Goal: Find specific page/section: Find specific page/section

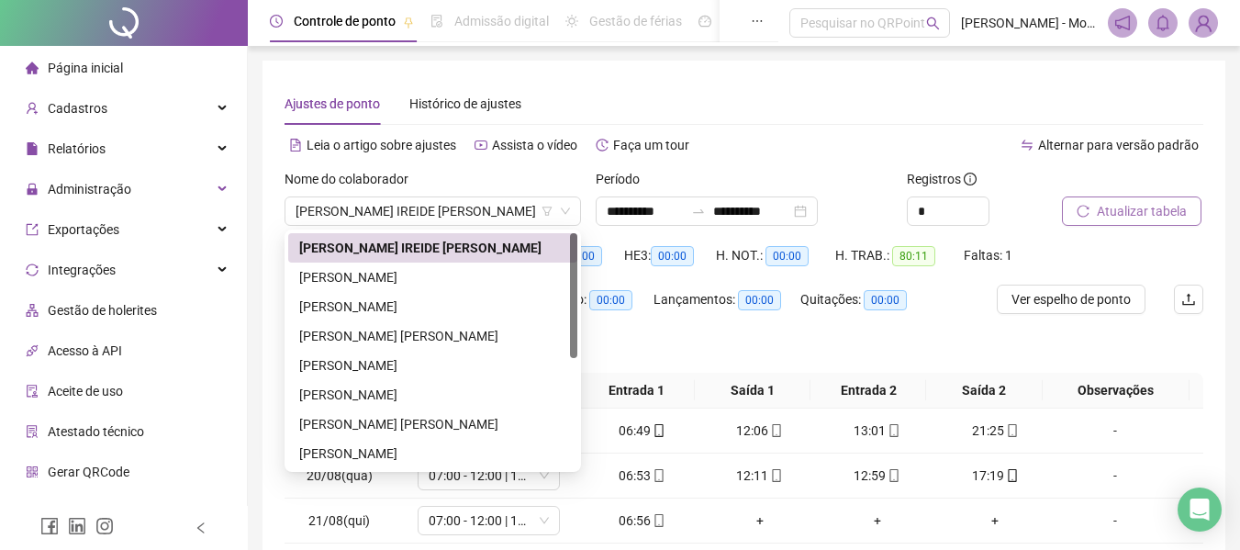
click at [1120, 208] on span "Atualizar tabela" at bounding box center [1142, 211] width 90 height 20
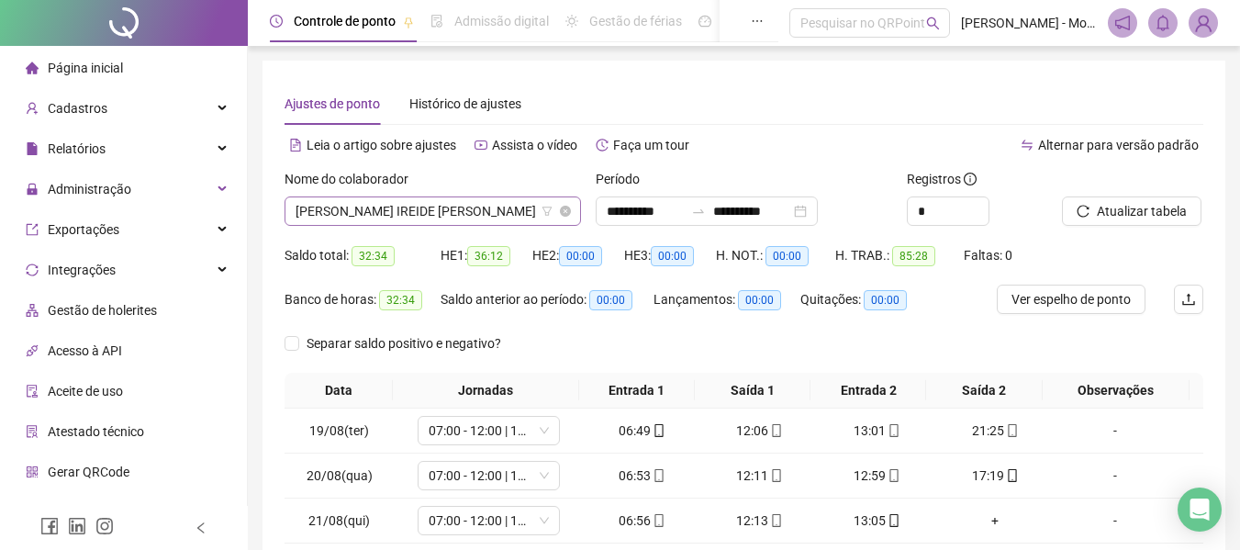
click at [408, 207] on span "[PERSON_NAME] IREIDE [PERSON_NAME]" at bounding box center [433, 211] width 275 height 28
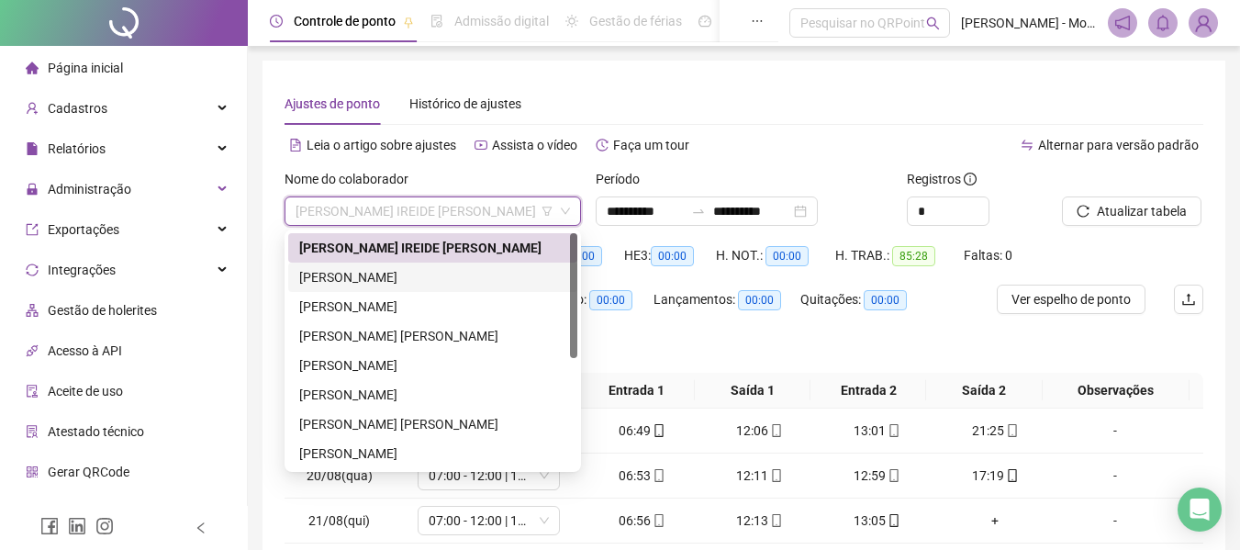
click at [334, 278] on div "[PERSON_NAME]" at bounding box center [432, 277] width 267 height 20
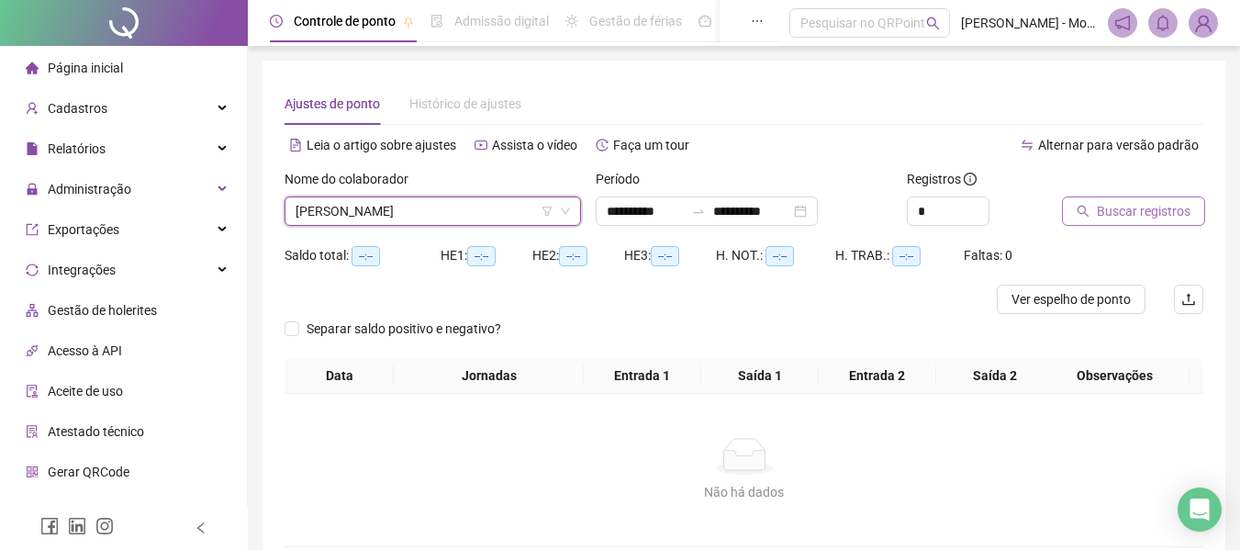
click at [1135, 219] on span "Buscar registros" at bounding box center [1144, 211] width 94 height 20
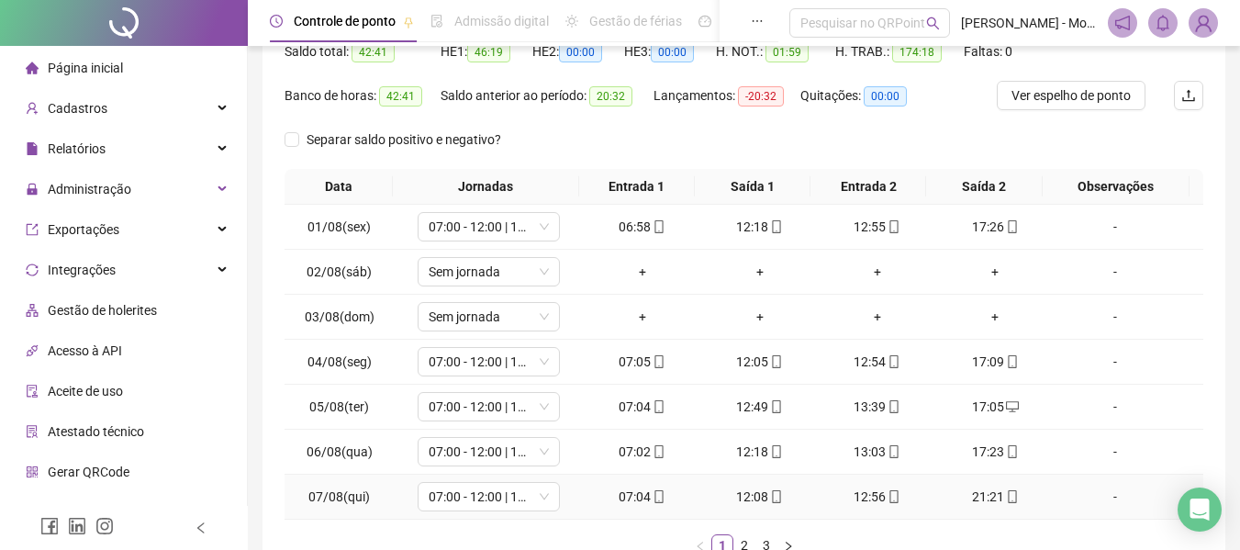
scroll to position [326, 0]
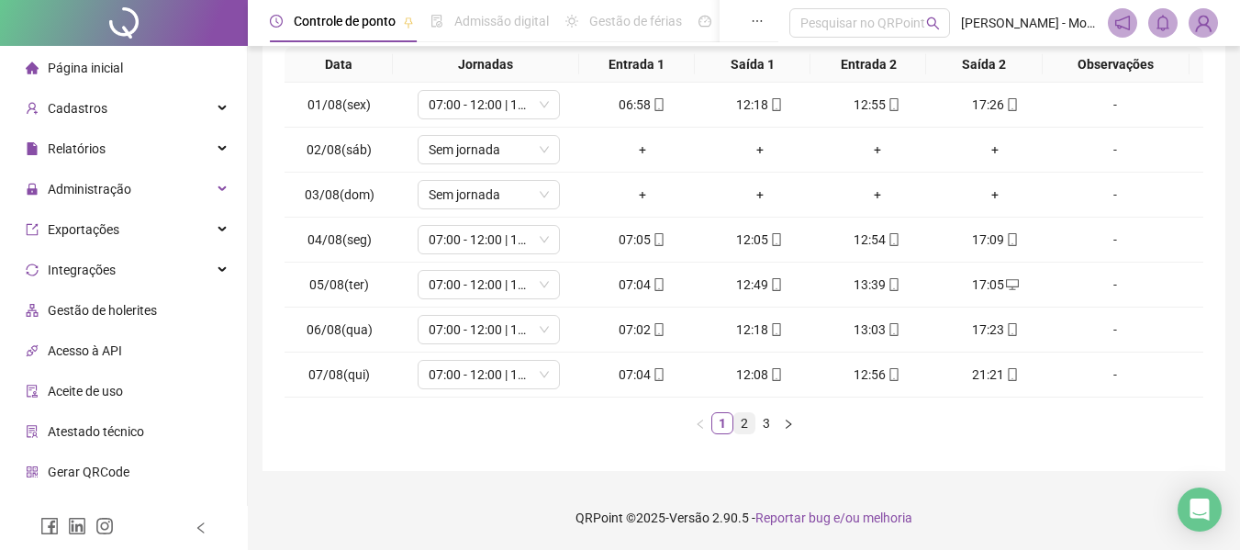
click at [736, 423] on link "2" at bounding box center [744, 423] width 20 height 20
click at [767, 427] on link "3" at bounding box center [767, 423] width 20 height 20
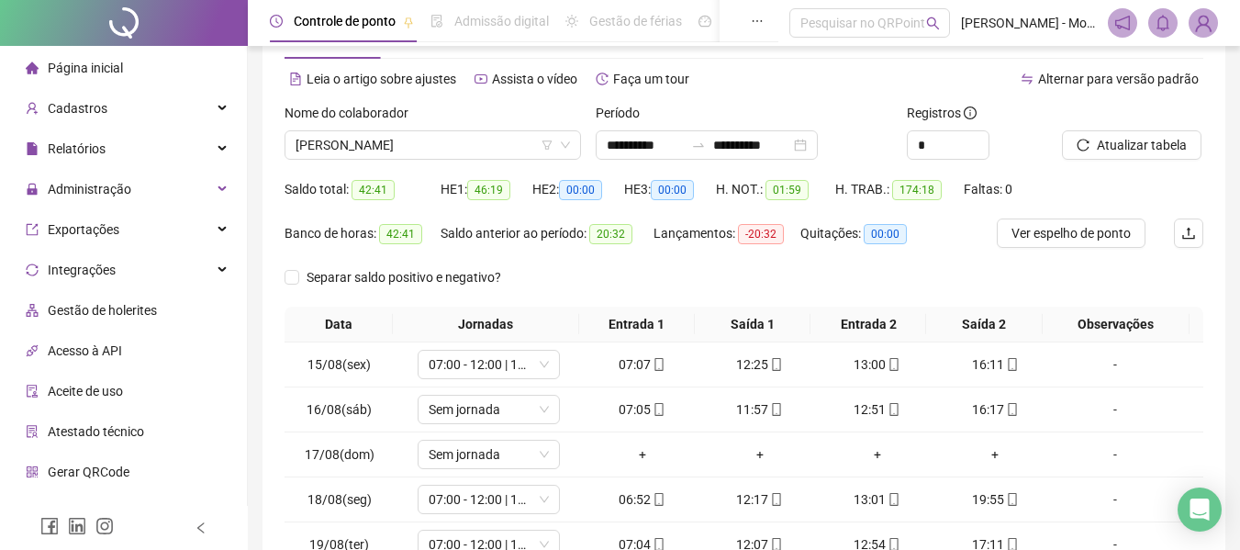
scroll to position [0, 0]
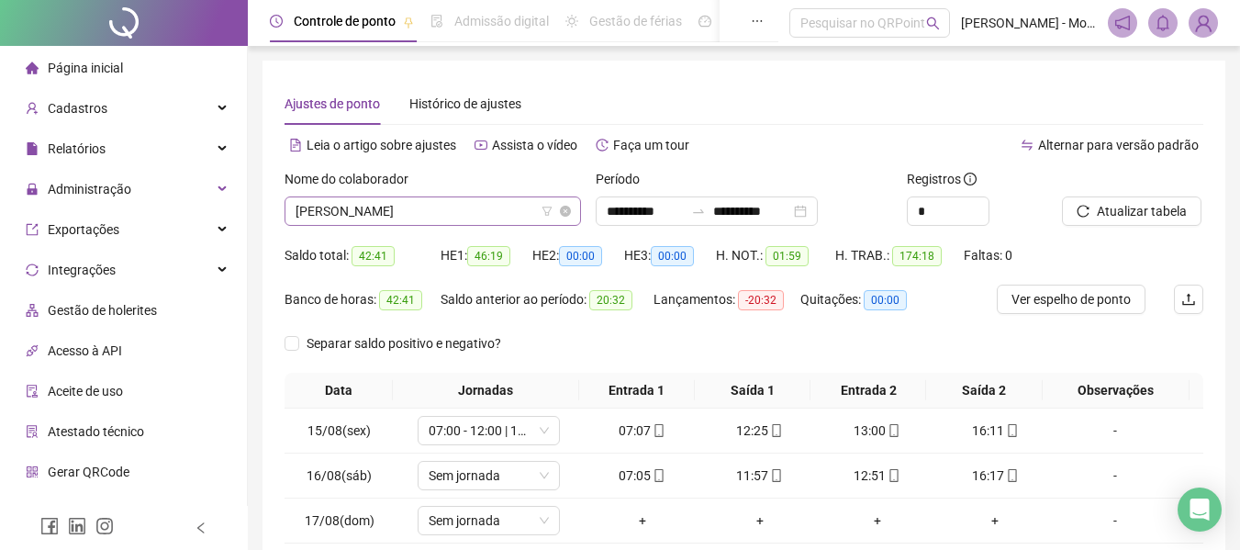
click at [417, 206] on span "[PERSON_NAME]" at bounding box center [433, 211] width 275 height 28
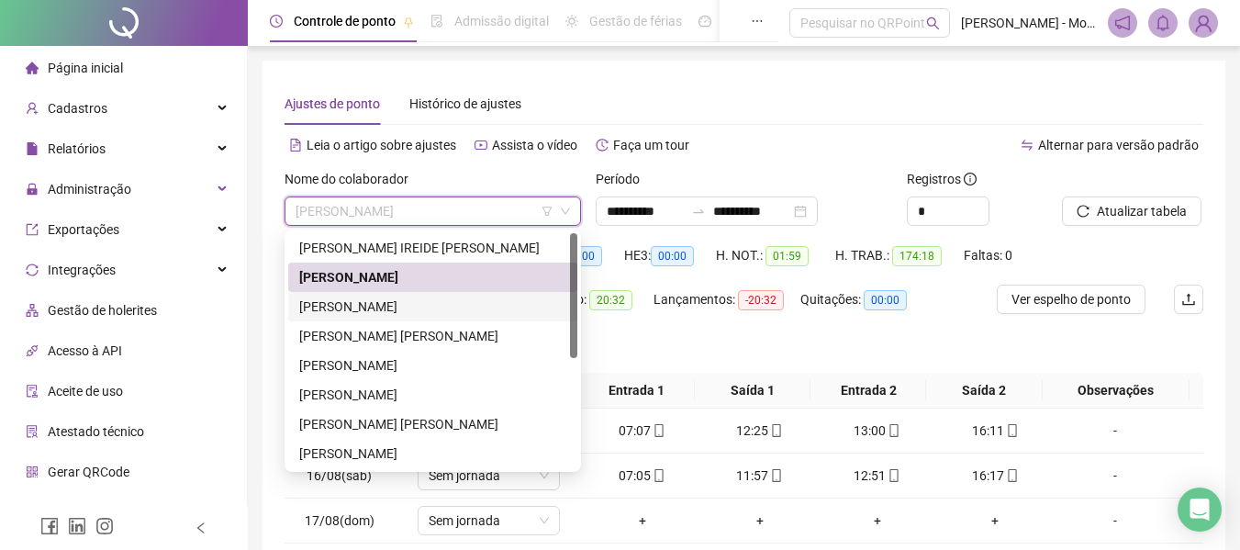
click at [374, 317] on div "[PERSON_NAME]" at bounding box center [432, 306] width 289 height 29
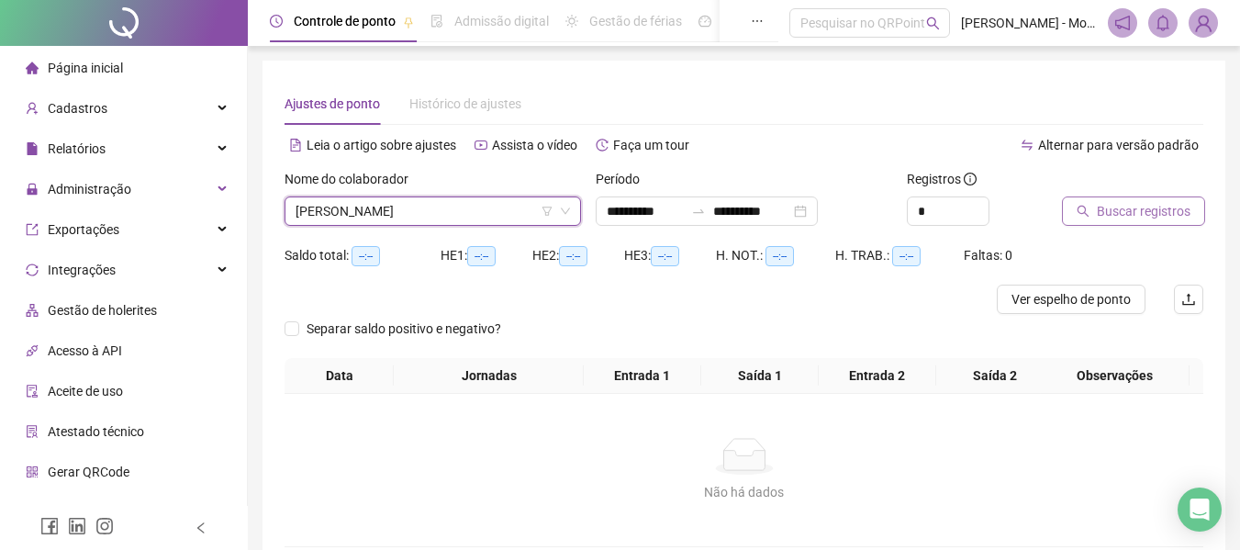
click at [1125, 207] on span "Buscar registros" at bounding box center [1144, 211] width 94 height 20
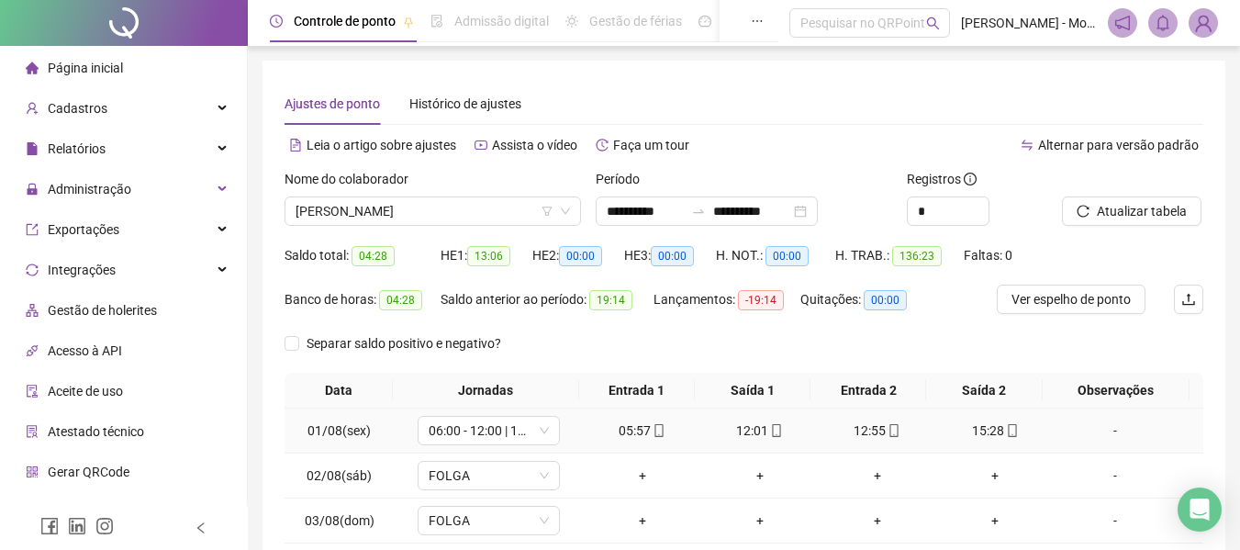
scroll to position [326, 0]
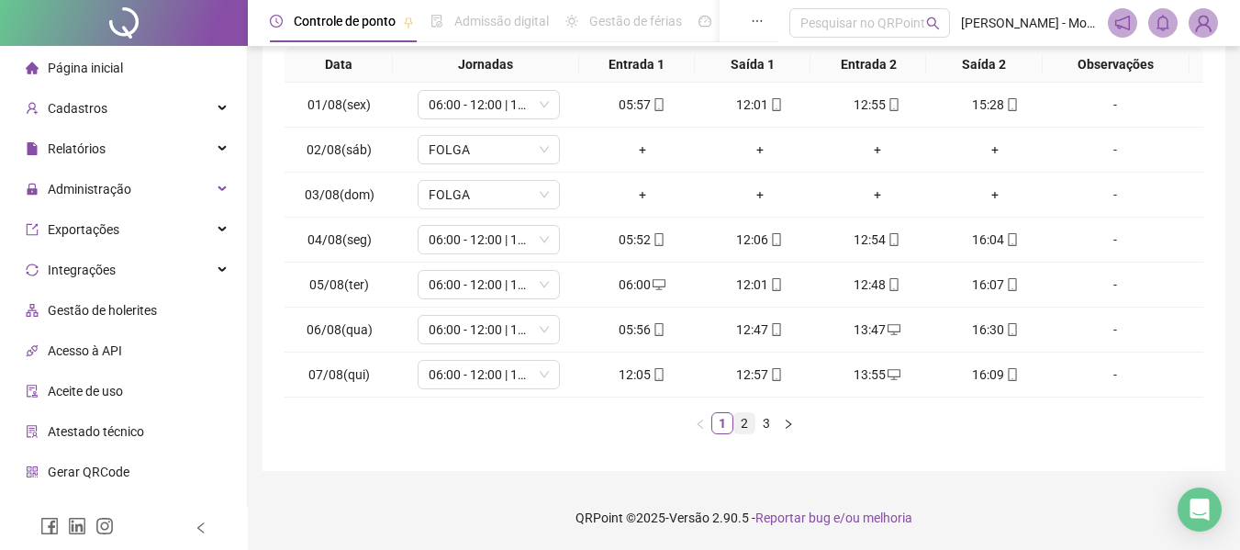
click at [740, 428] on link "2" at bounding box center [744, 423] width 20 height 20
click at [763, 428] on link "3" at bounding box center [767, 423] width 20 height 20
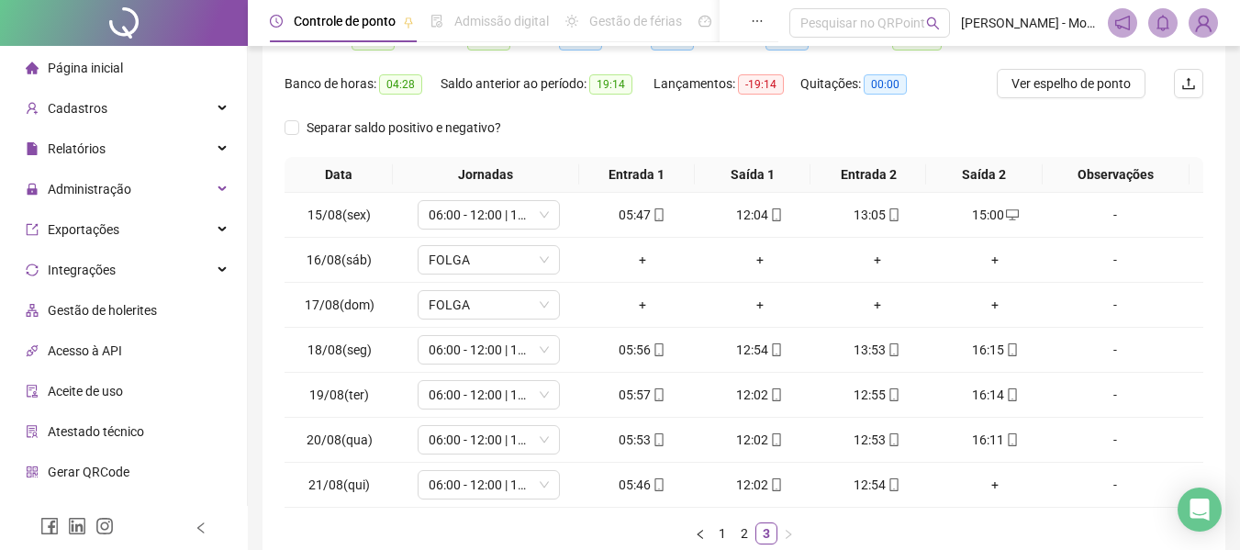
scroll to position [0, 0]
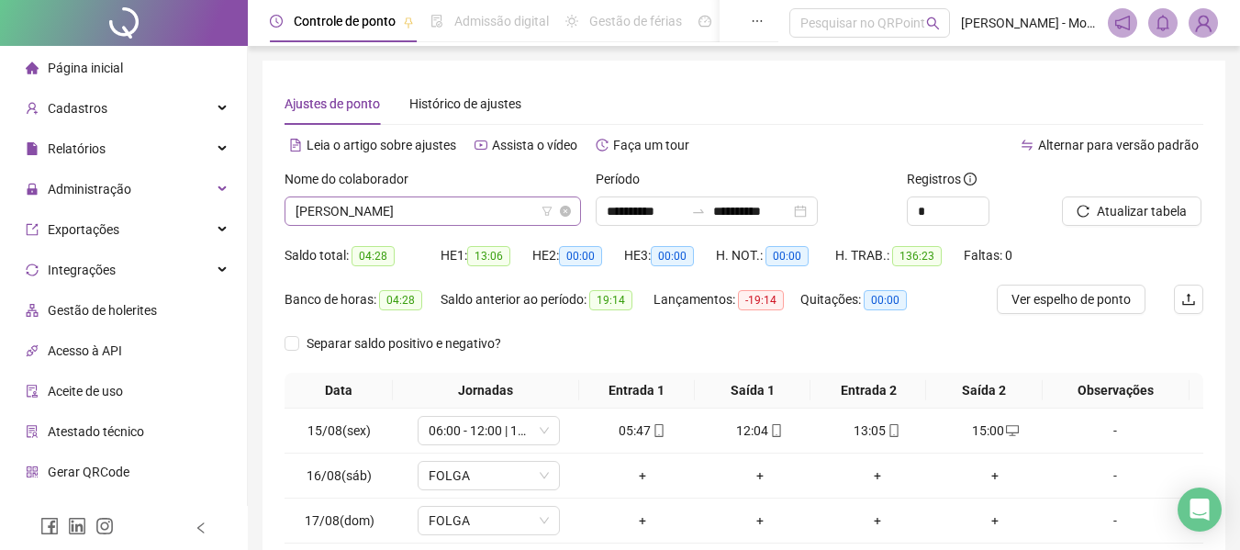
click at [467, 204] on span "[PERSON_NAME]" at bounding box center [433, 211] width 275 height 28
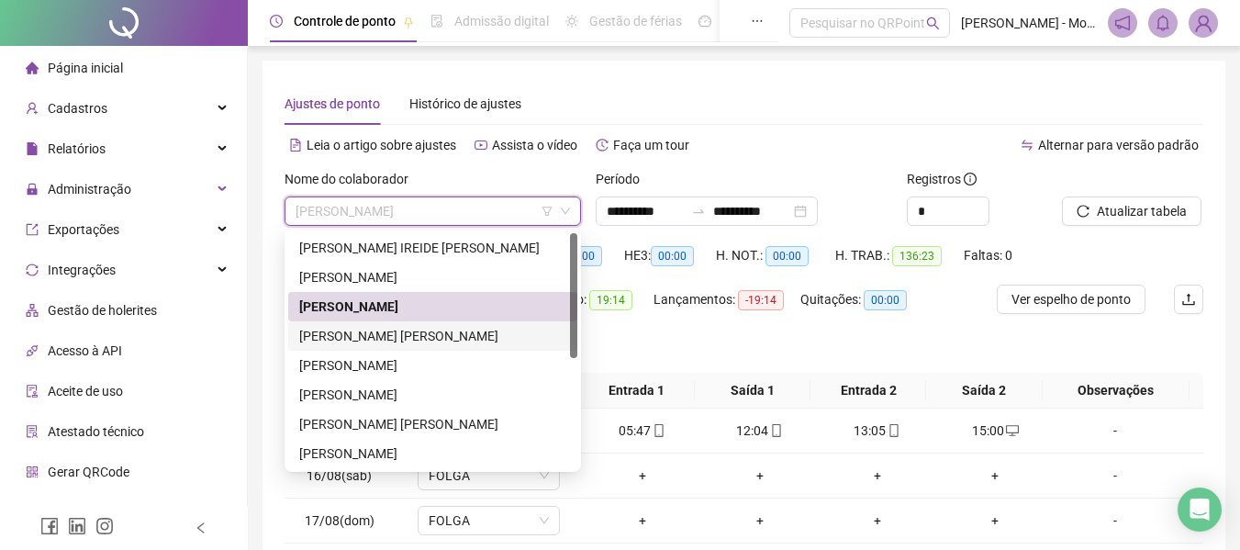
click at [392, 341] on div "[PERSON_NAME] [PERSON_NAME]" at bounding box center [432, 336] width 267 height 20
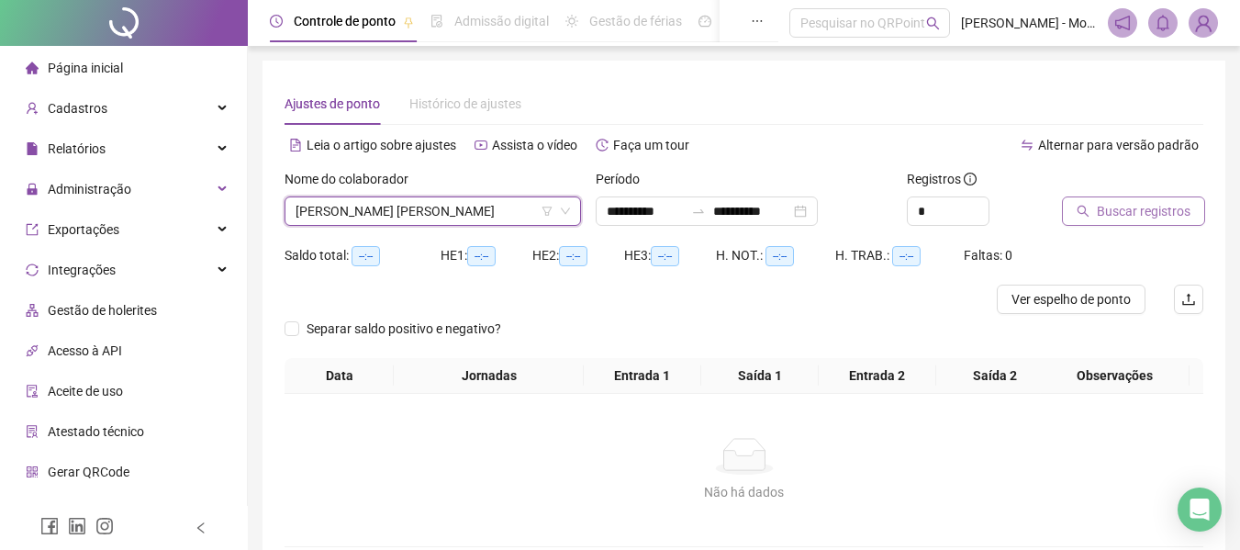
click at [1141, 217] on span "Buscar registros" at bounding box center [1144, 211] width 94 height 20
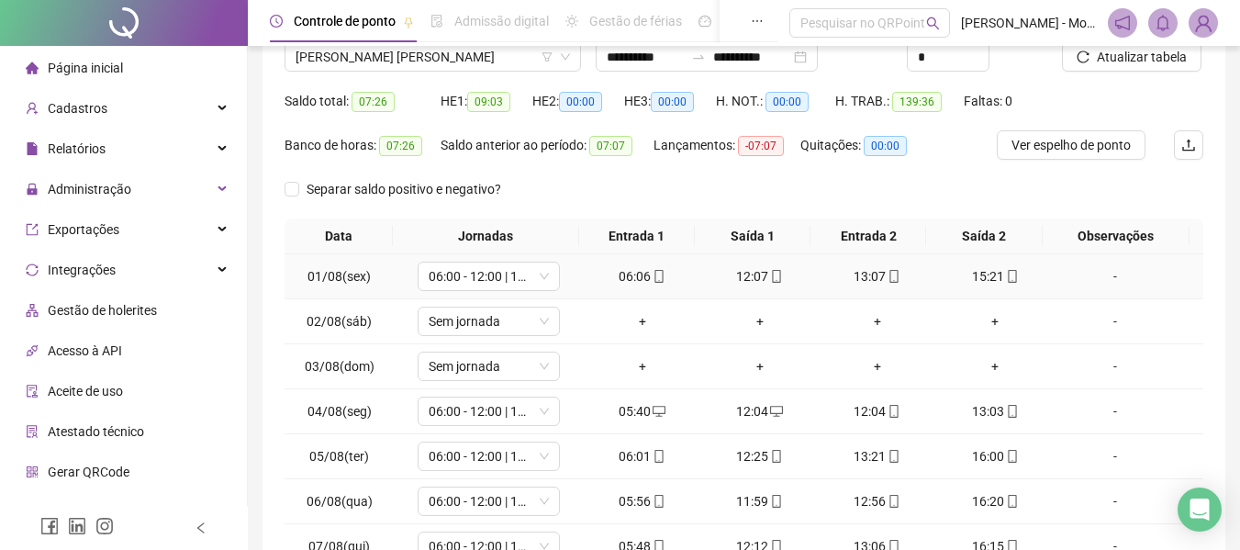
scroll to position [326, 0]
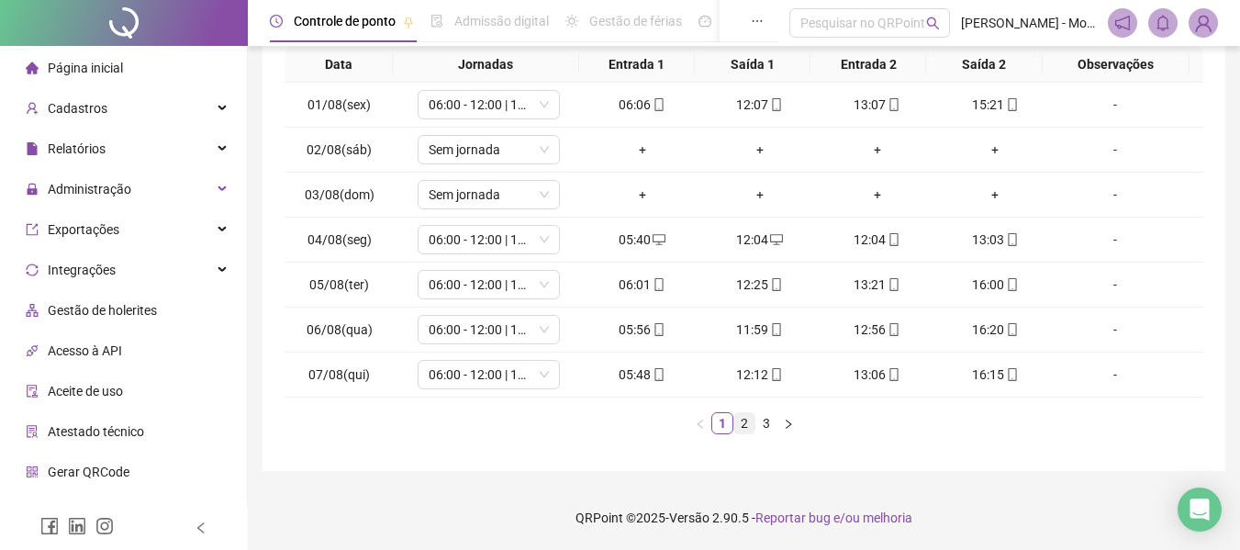
click at [743, 424] on link "2" at bounding box center [744, 423] width 20 height 20
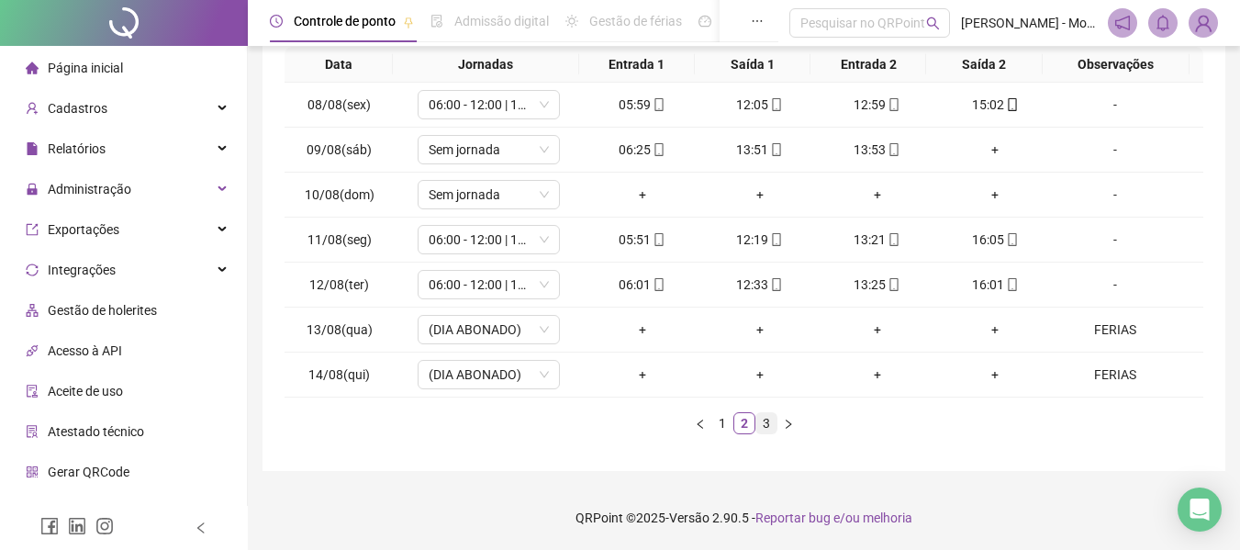
click at [764, 428] on link "3" at bounding box center [767, 423] width 20 height 20
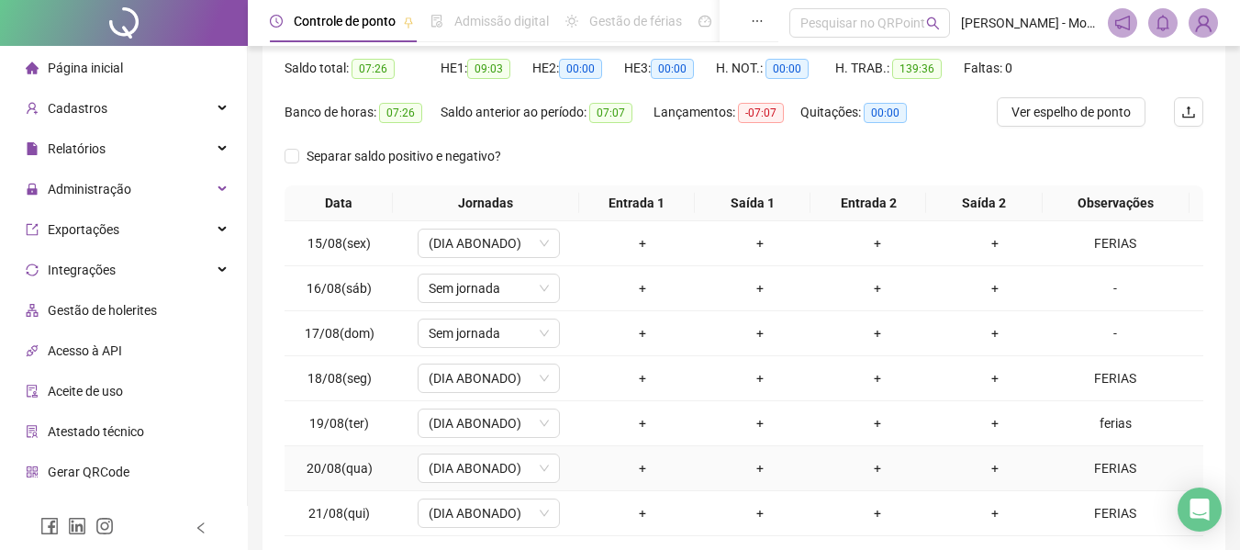
scroll to position [0, 0]
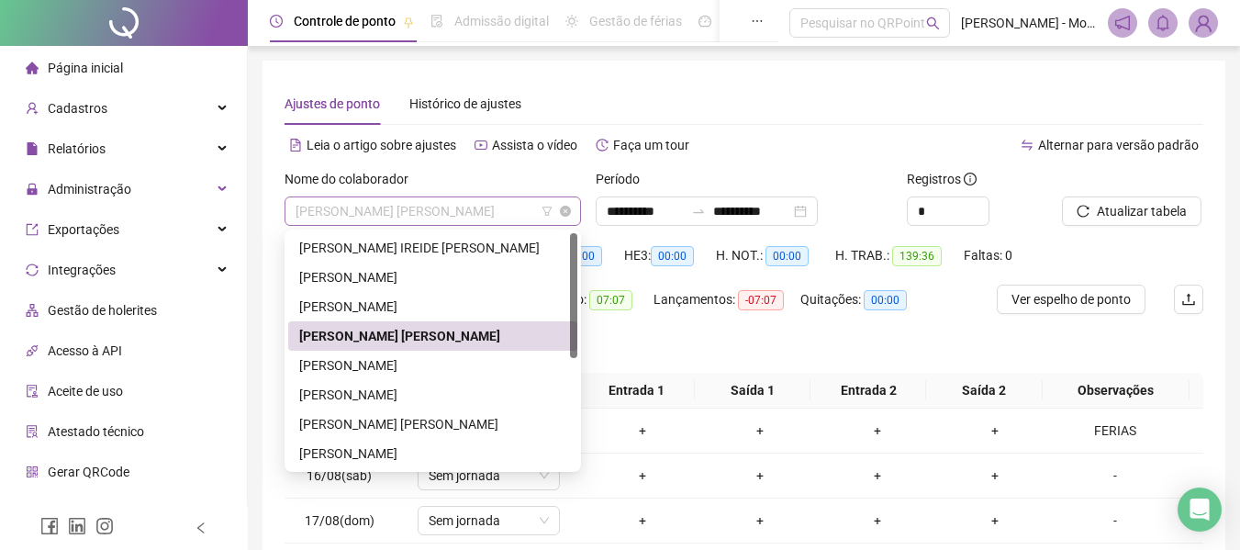
click at [374, 214] on span "[PERSON_NAME] [PERSON_NAME]" at bounding box center [433, 211] width 275 height 28
click at [328, 366] on div "[PERSON_NAME]" at bounding box center [432, 365] width 267 height 20
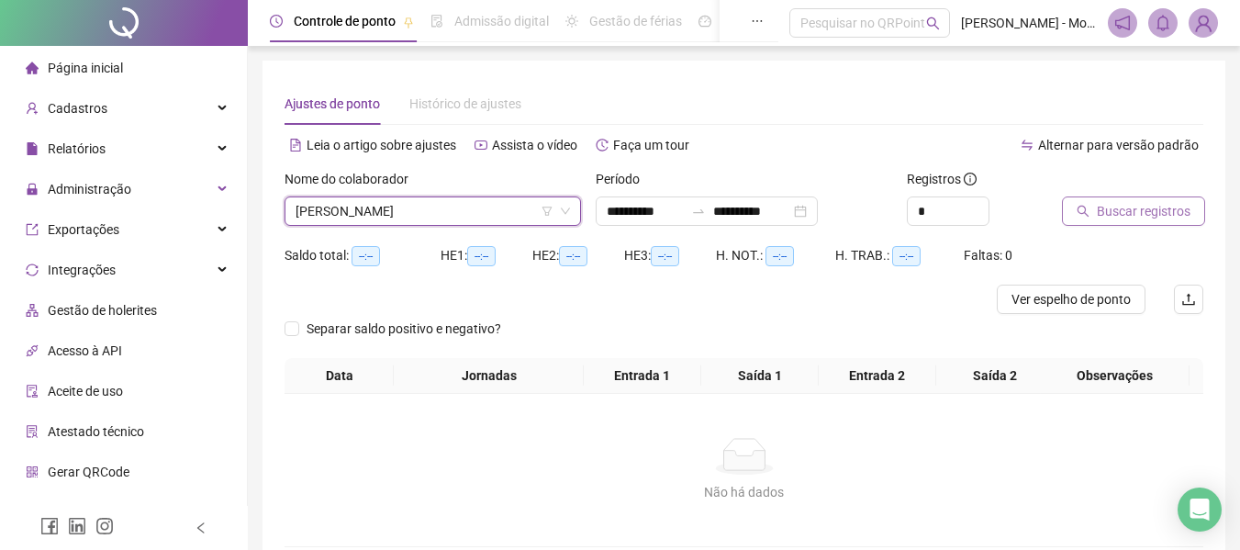
click at [1167, 205] on span "Buscar registros" at bounding box center [1144, 211] width 94 height 20
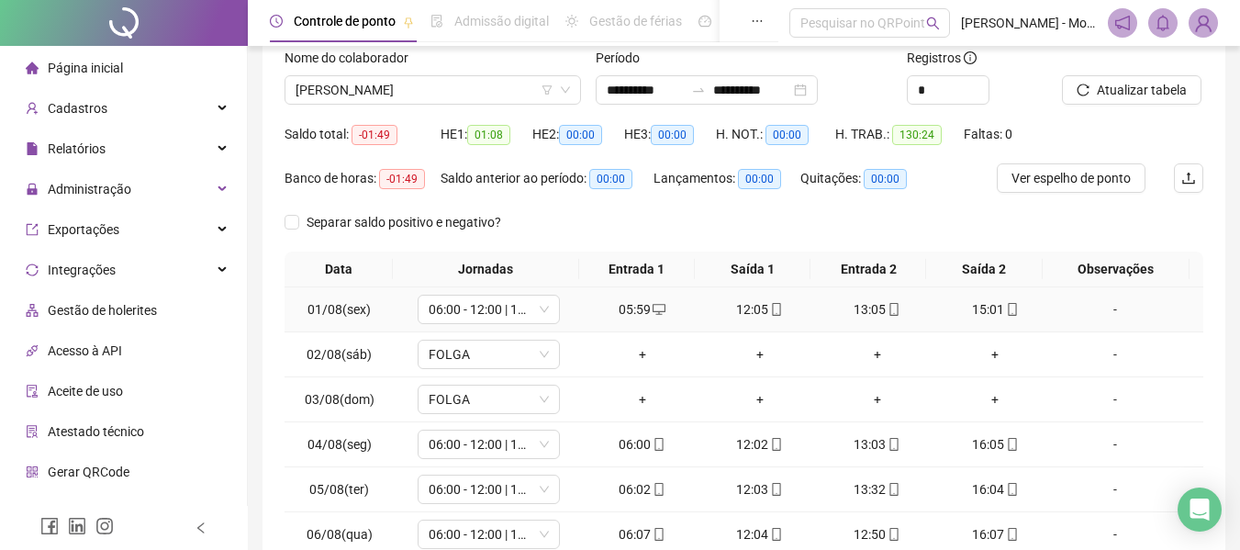
scroll to position [326, 0]
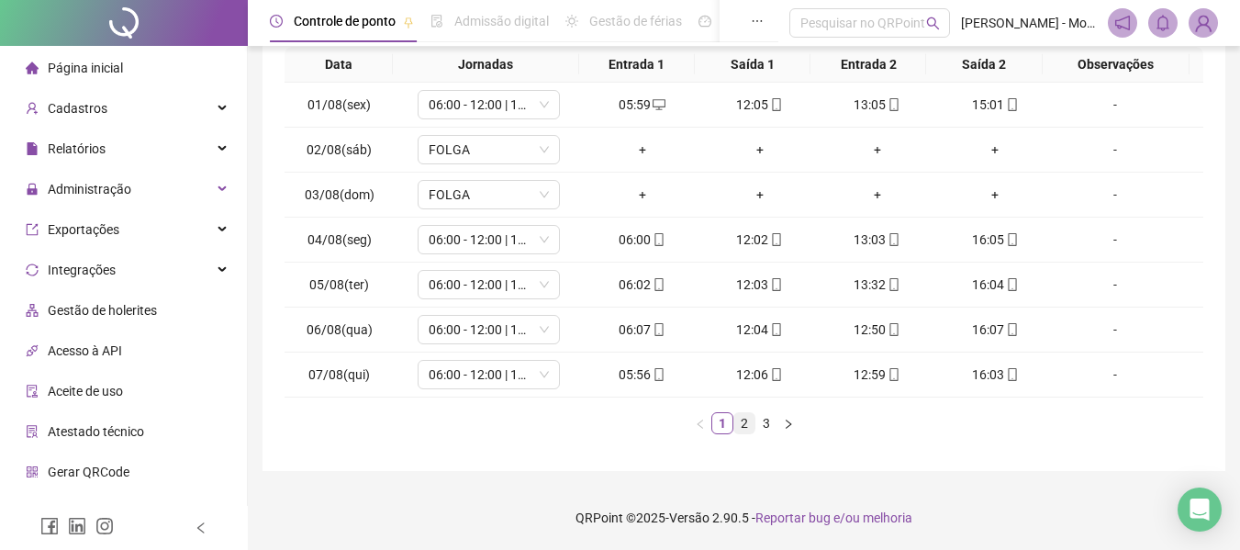
click at [750, 428] on link "2" at bounding box center [744, 423] width 20 height 20
click at [768, 424] on link "3" at bounding box center [767, 423] width 20 height 20
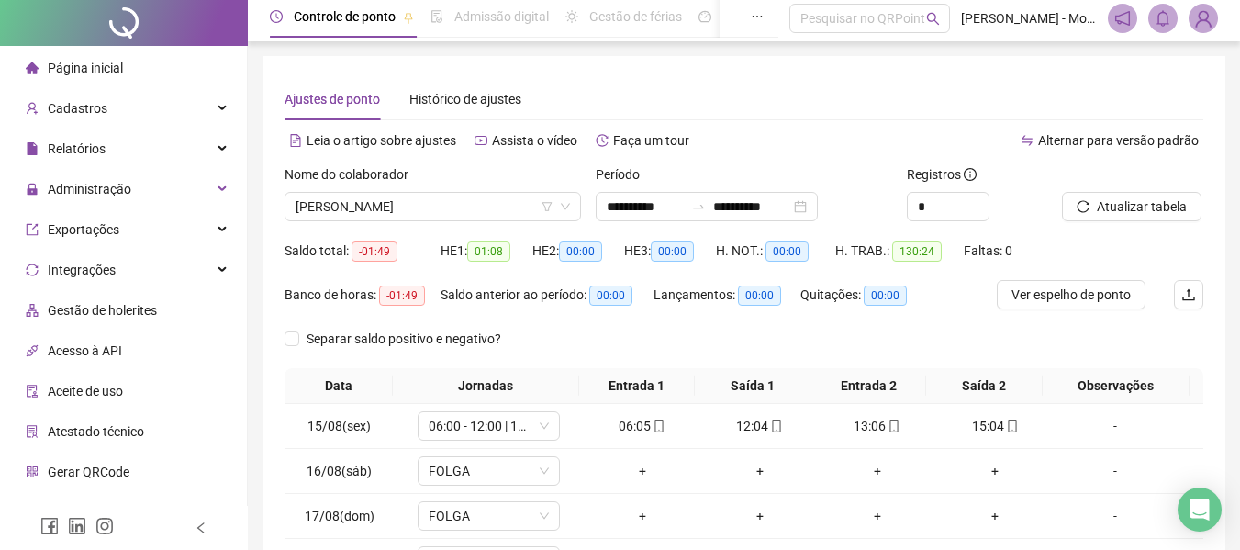
scroll to position [0, 0]
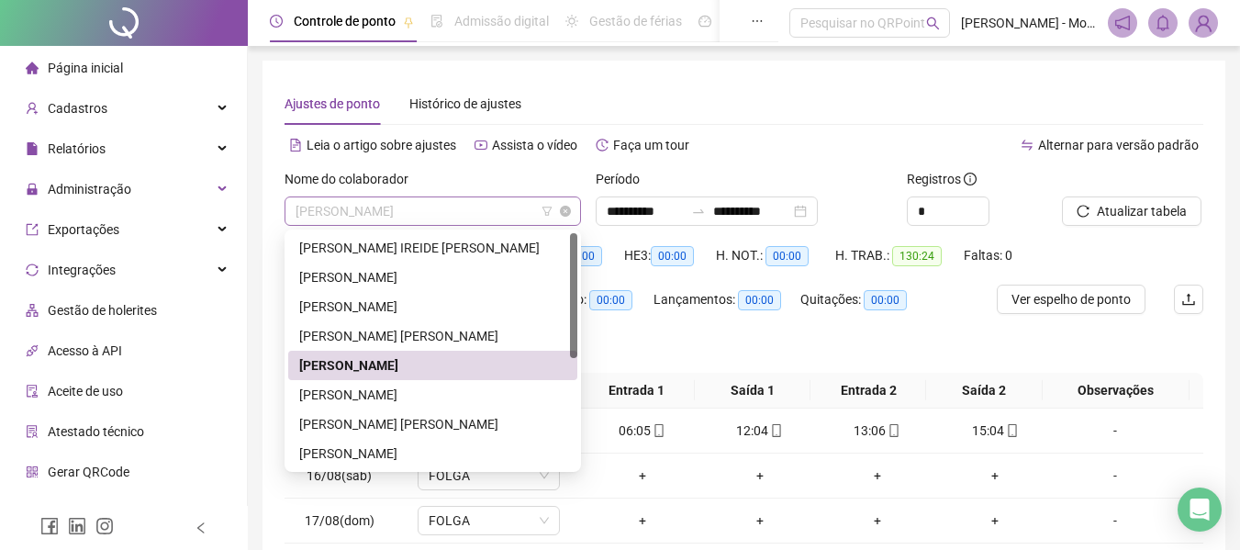
click at [387, 207] on span "[PERSON_NAME]" at bounding box center [433, 211] width 275 height 28
click at [349, 395] on div "[PERSON_NAME]" at bounding box center [432, 395] width 267 height 20
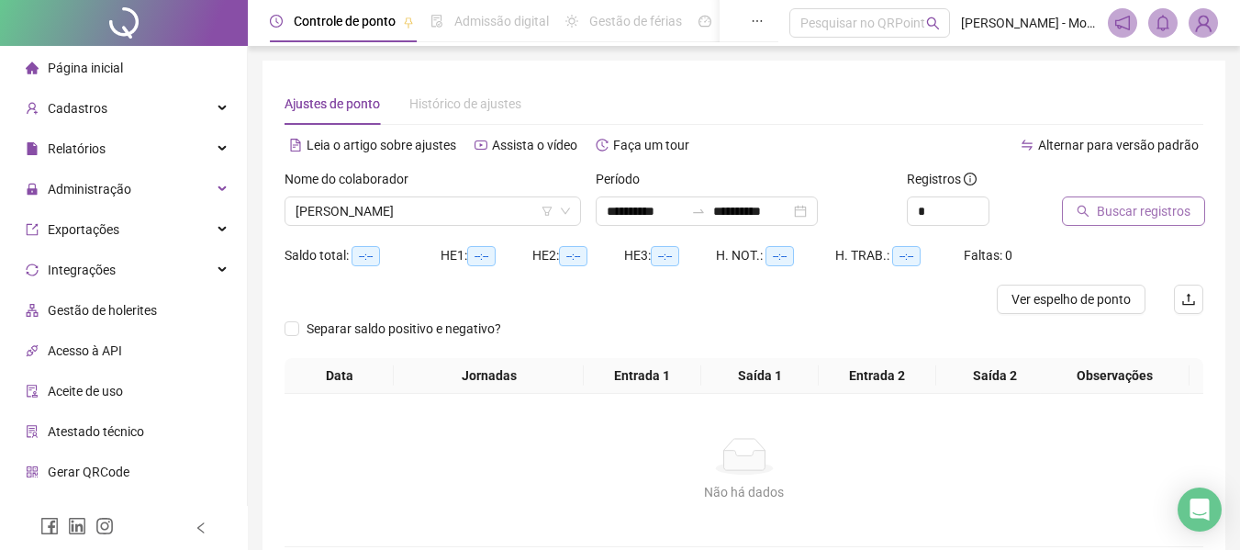
click at [1144, 215] on span "Buscar registros" at bounding box center [1144, 211] width 94 height 20
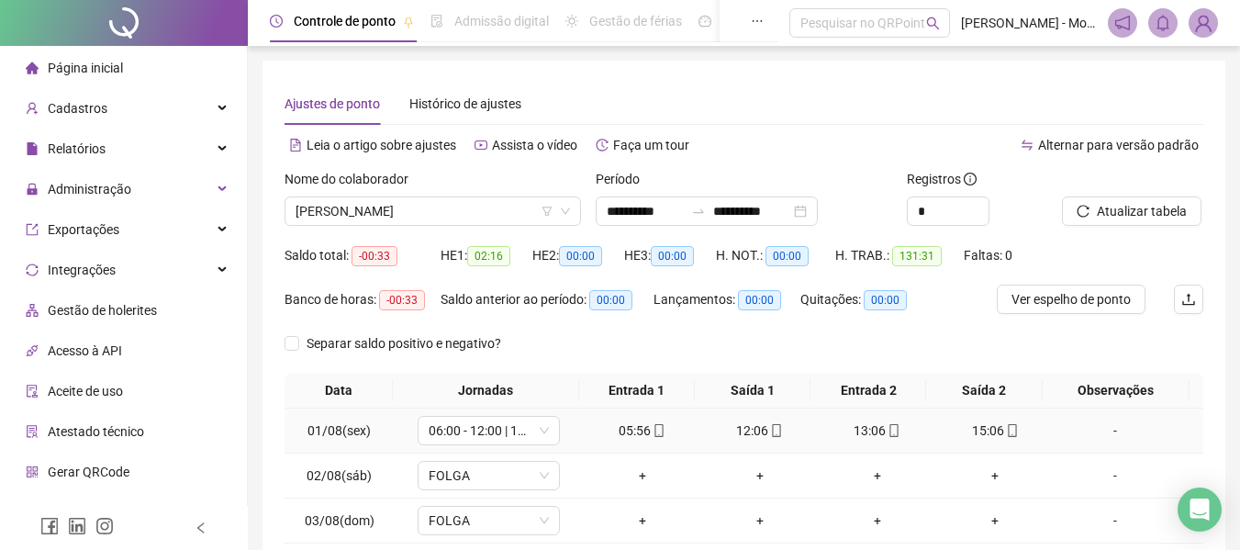
scroll to position [326, 0]
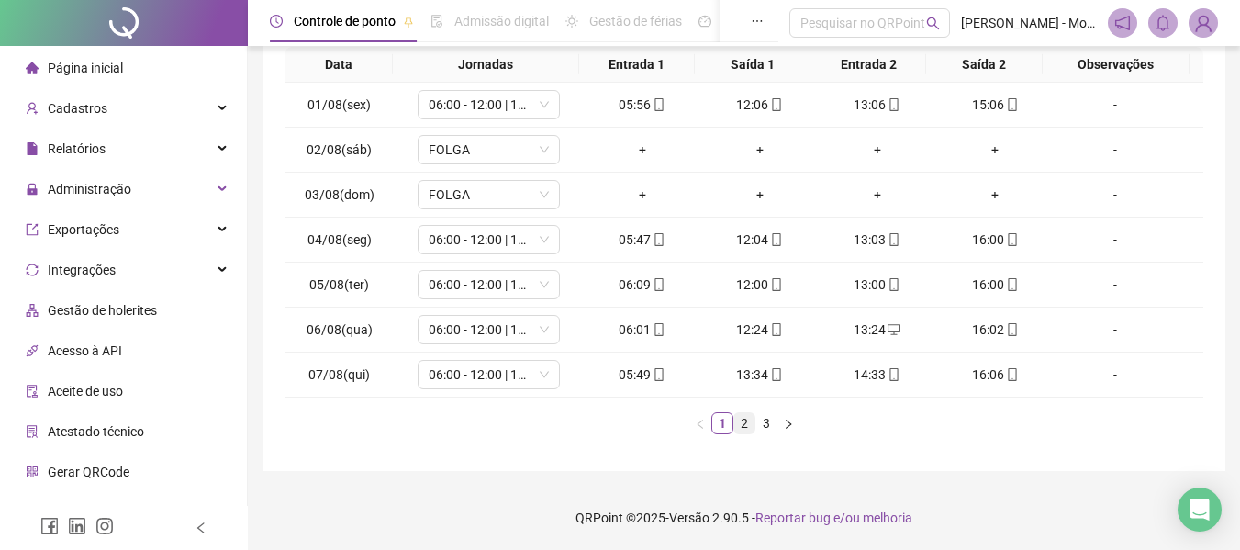
click at [735, 425] on link "2" at bounding box center [744, 423] width 20 height 20
click at [767, 427] on link "3" at bounding box center [767, 423] width 20 height 20
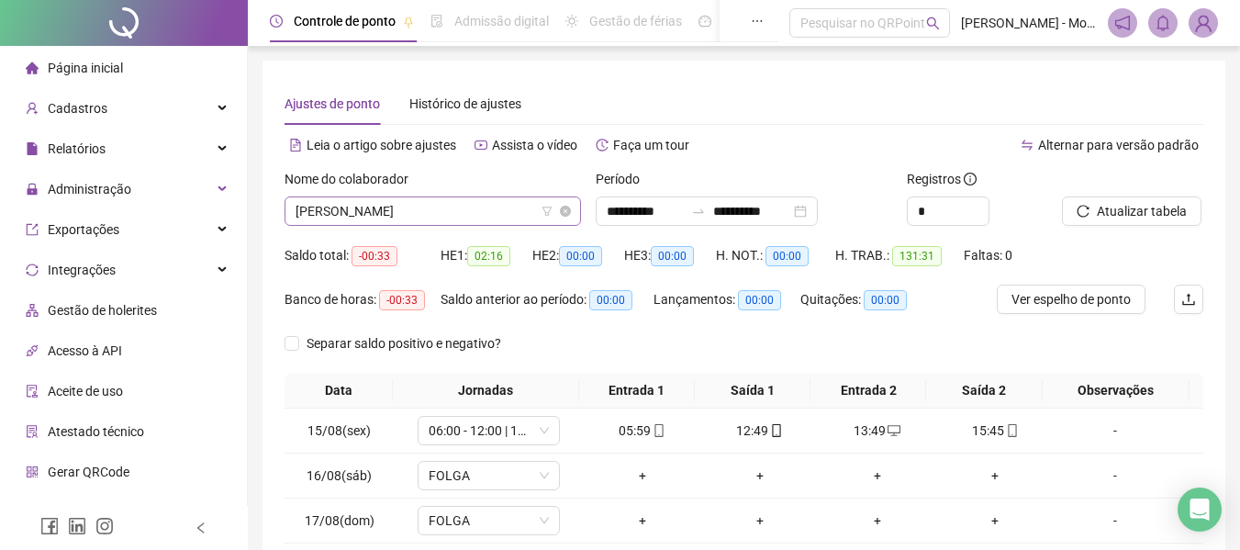
click at [367, 214] on span "[PERSON_NAME]" at bounding box center [433, 211] width 275 height 28
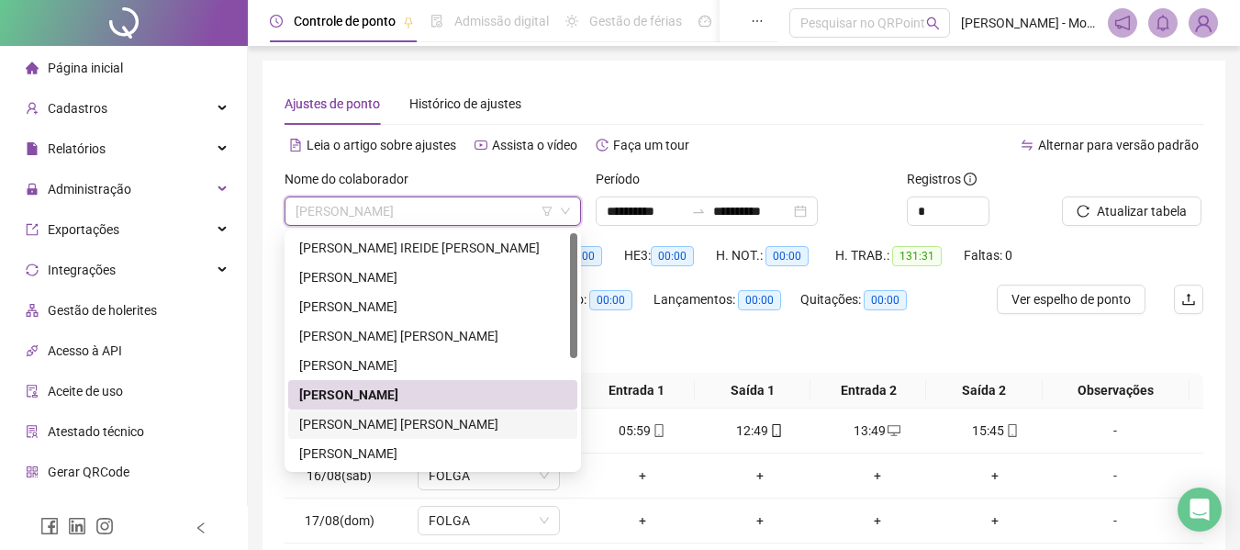
click at [366, 419] on div "[PERSON_NAME] [PERSON_NAME]" at bounding box center [432, 424] width 267 height 20
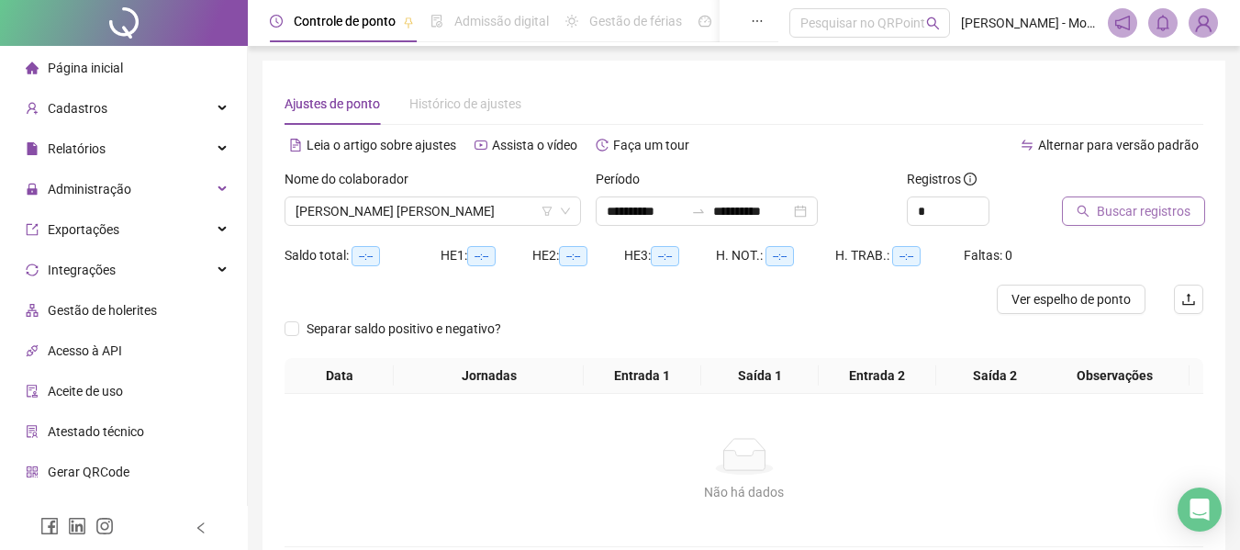
click at [1138, 207] on span "Buscar registros" at bounding box center [1144, 211] width 94 height 20
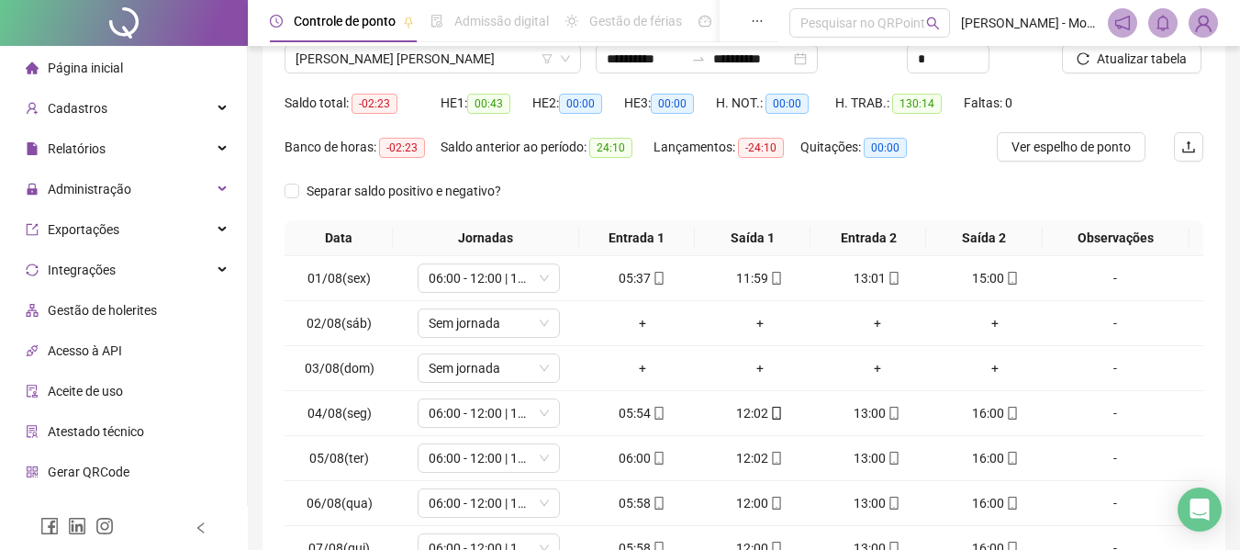
scroll to position [326, 0]
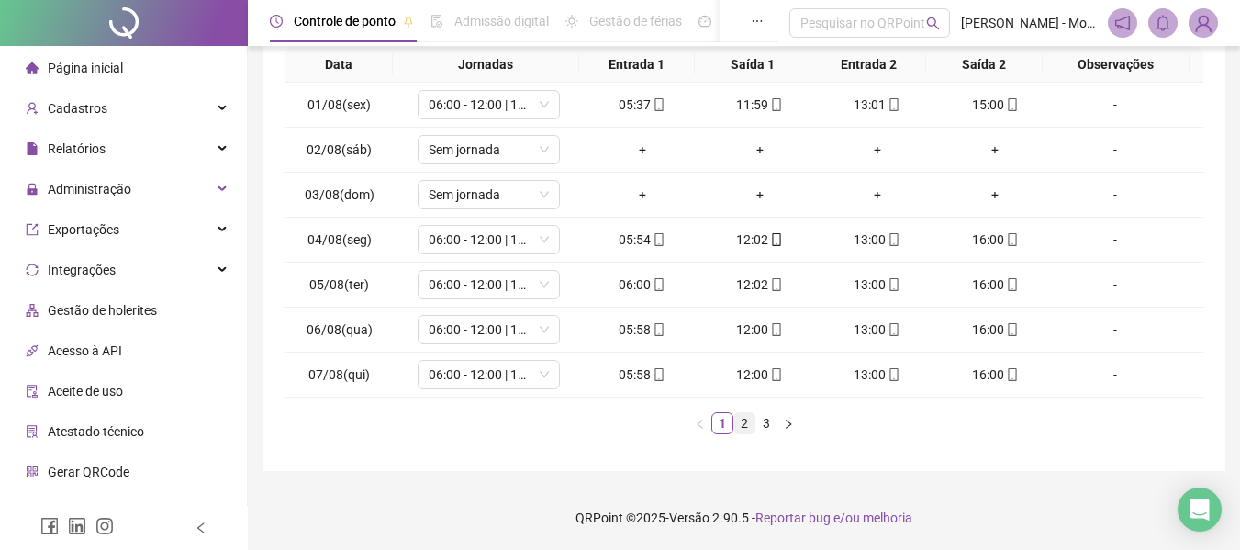
click at [741, 430] on link "2" at bounding box center [744, 423] width 20 height 20
click at [763, 426] on link "3" at bounding box center [767, 423] width 20 height 20
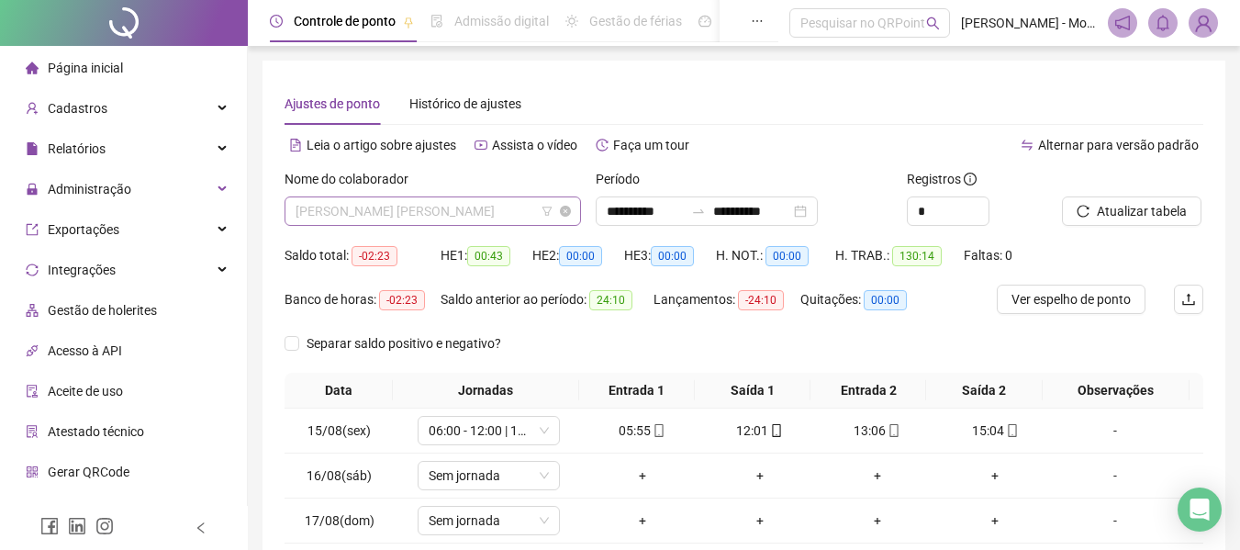
click at [439, 210] on span "[PERSON_NAME] [PERSON_NAME]" at bounding box center [433, 211] width 275 height 28
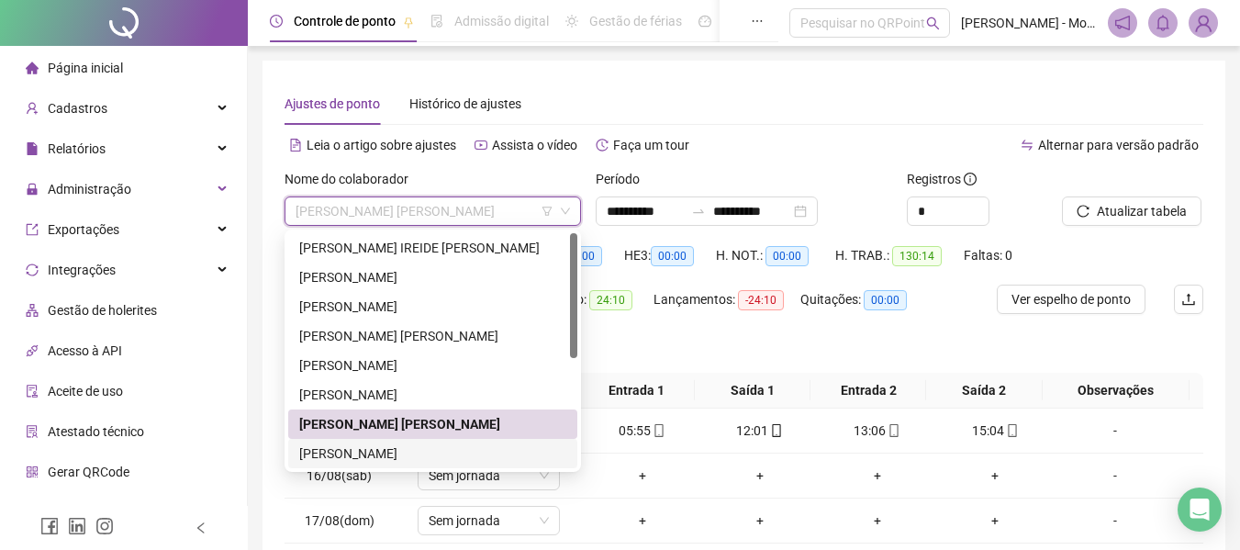
click at [382, 446] on div "[PERSON_NAME]" at bounding box center [432, 453] width 267 height 20
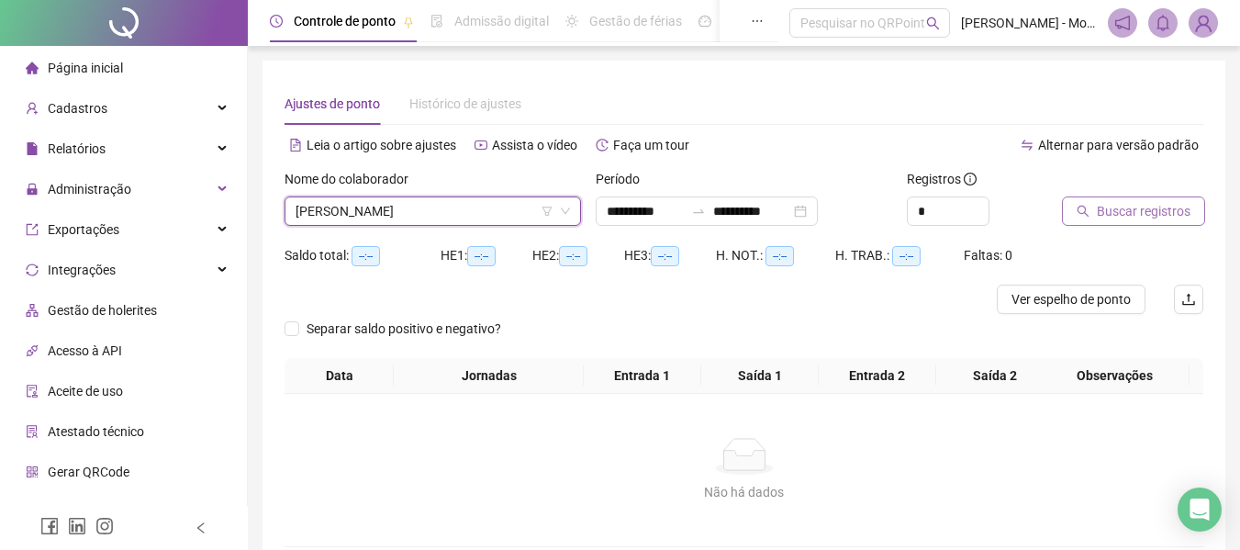
click at [1144, 212] on span "Buscar registros" at bounding box center [1144, 211] width 94 height 20
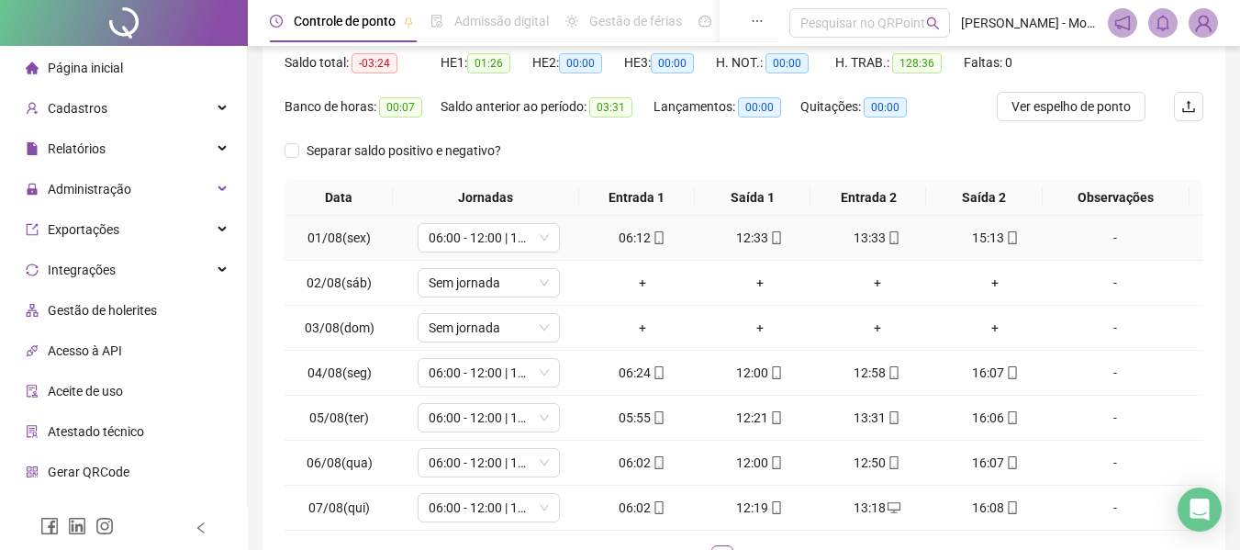
scroll to position [326, 0]
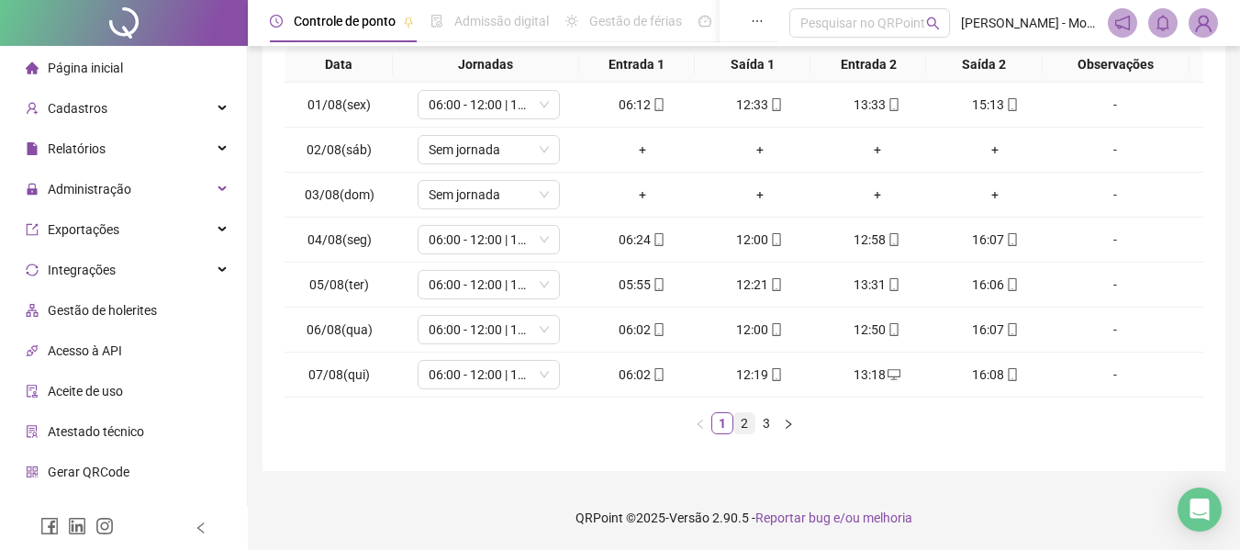
click at [747, 425] on link "2" at bounding box center [744, 423] width 20 height 20
click at [767, 425] on link "3" at bounding box center [767, 423] width 20 height 20
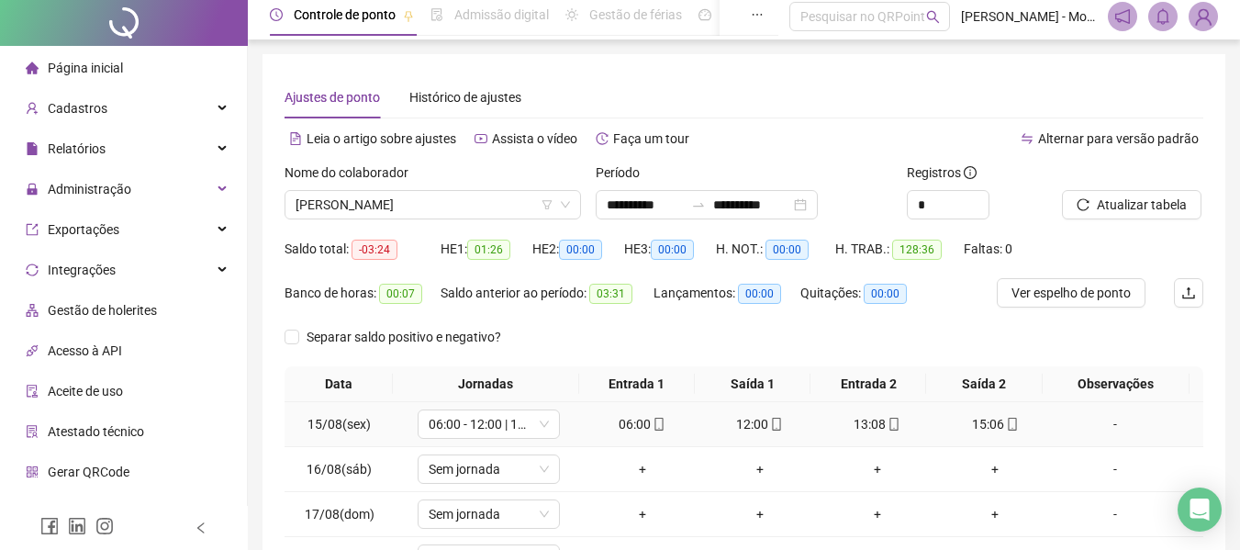
scroll to position [0, 0]
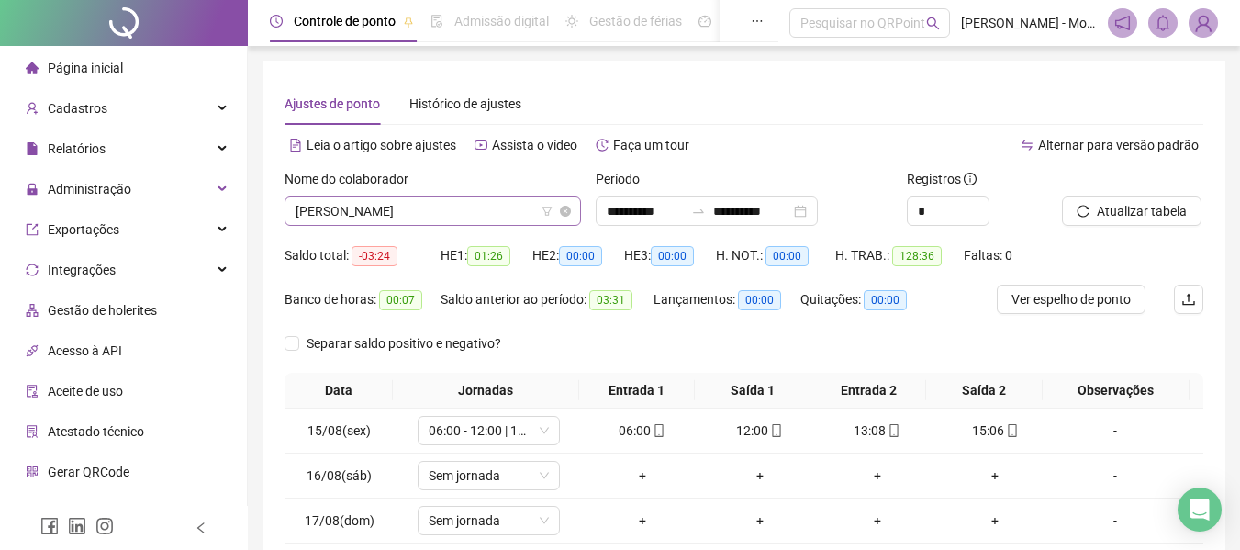
click at [415, 205] on span "[PERSON_NAME]" at bounding box center [433, 211] width 275 height 28
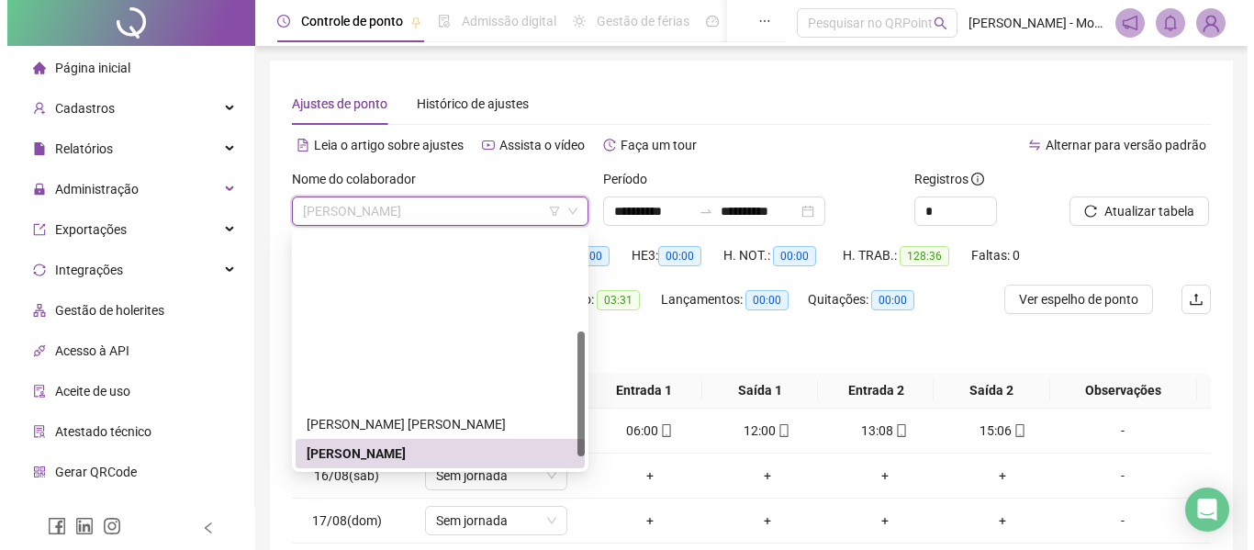
scroll to position [184, 0]
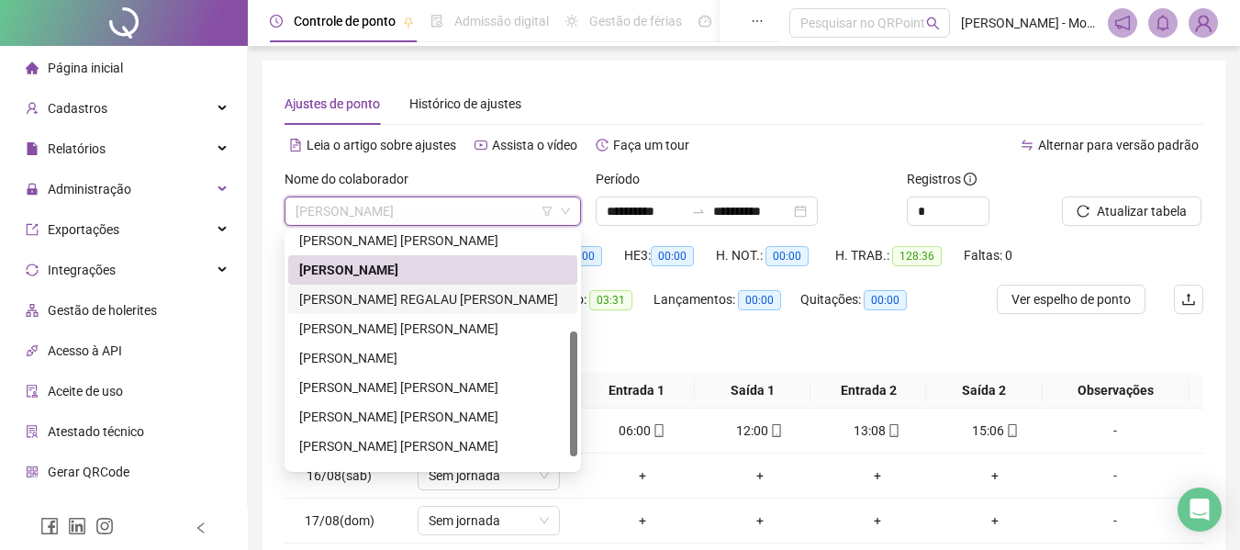
click at [354, 295] on div "[PERSON_NAME] REGALAU [PERSON_NAME]" at bounding box center [432, 299] width 267 height 20
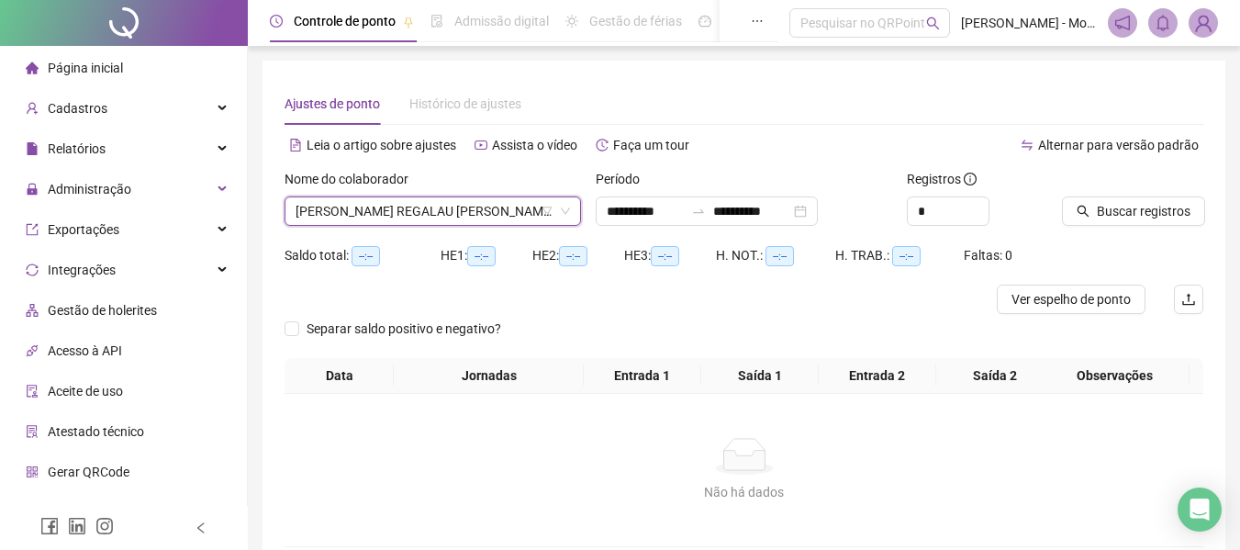
click at [1125, 188] on div at bounding box center [1109, 183] width 95 height 28
click at [1133, 205] on span "Buscar registros" at bounding box center [1144, 211] width 94 height 20
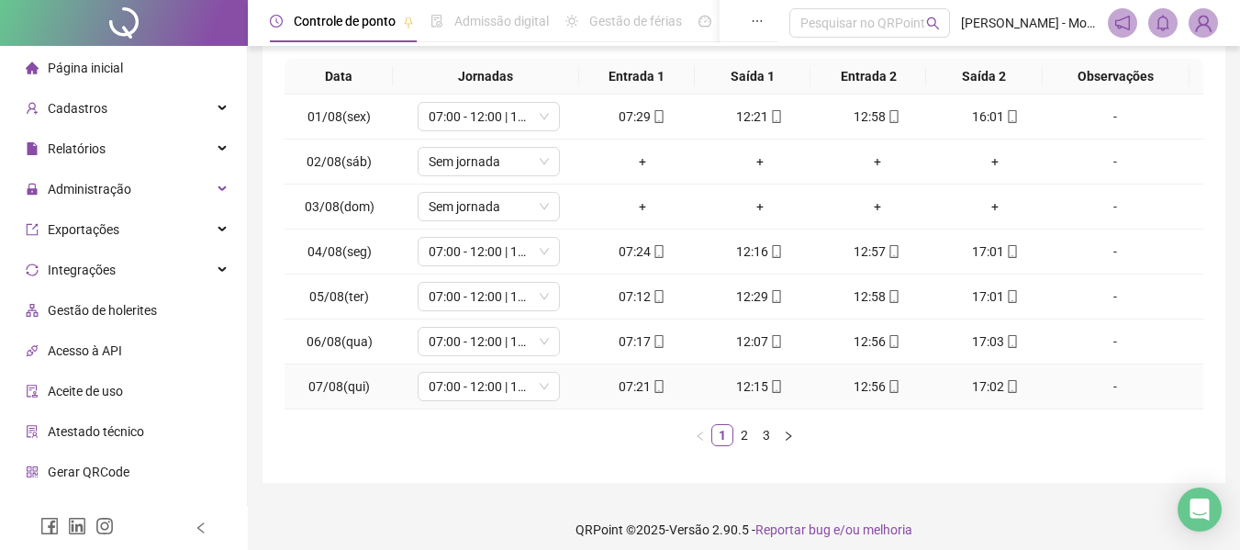
scroll to position [326, 0]
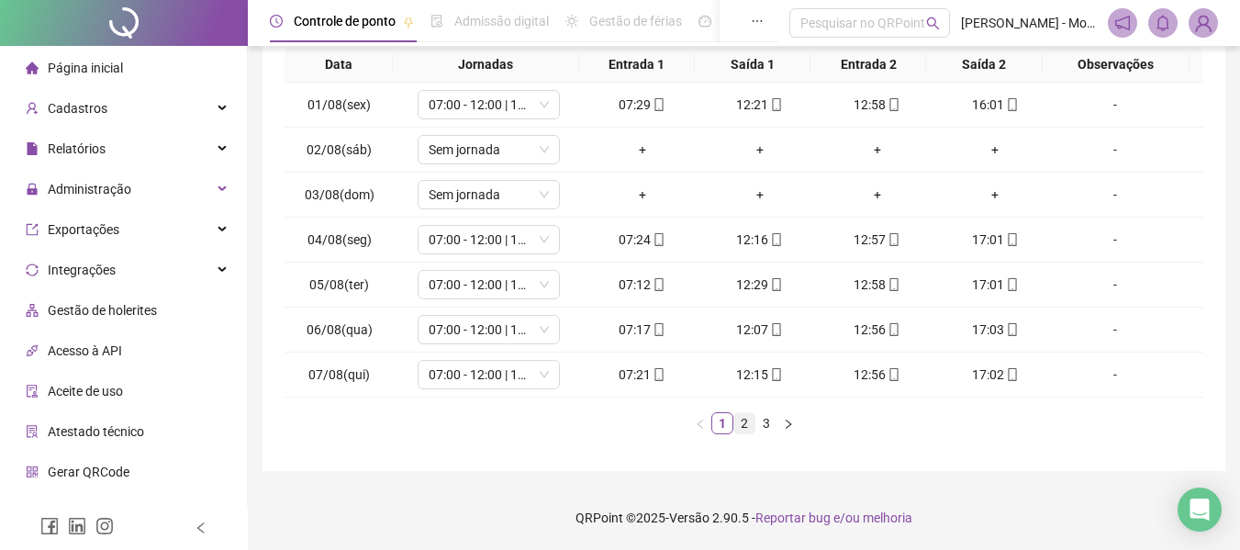
click at [746, 425] on link "2" at bounding box center [744, 423] width 20 height 20
click at [762, 424] on link "3" at bounding box center [767, 423] width 20 height 20
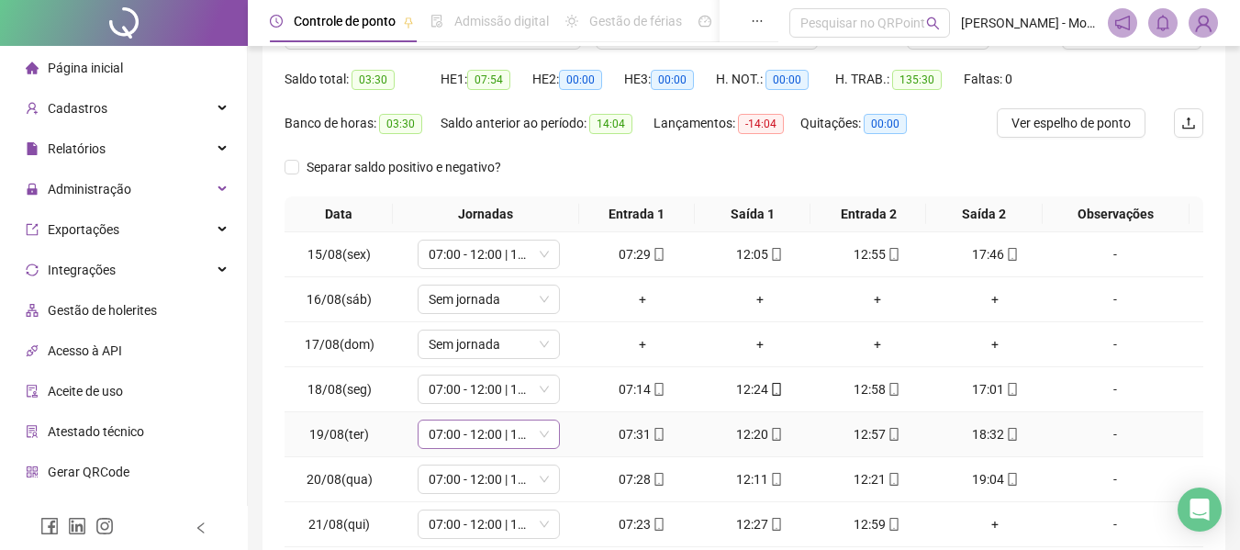
scroll to position [0, 0]
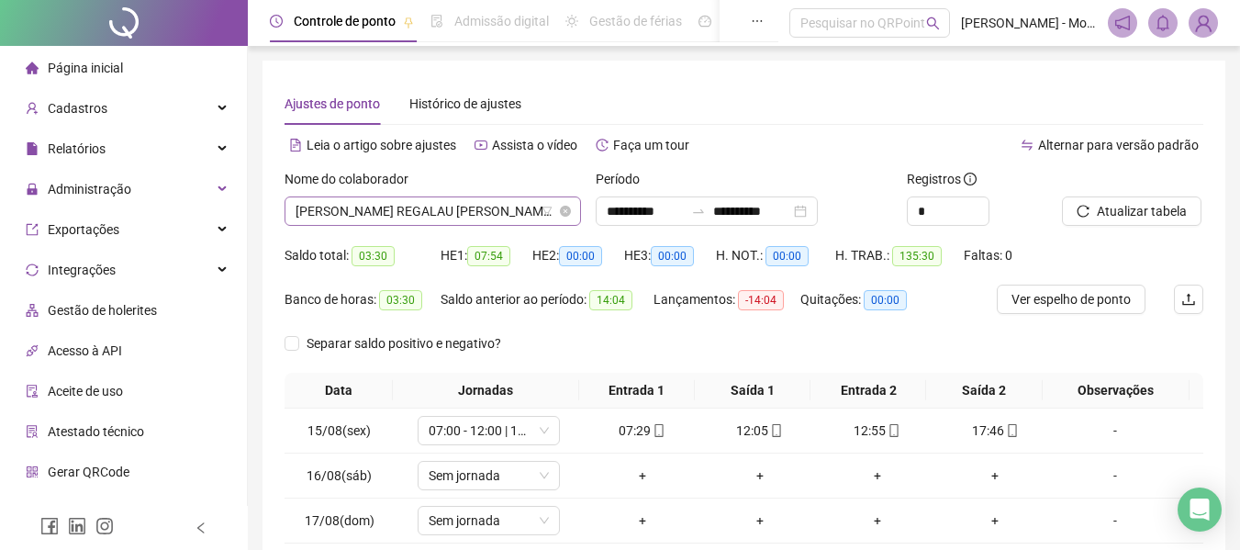
click at [365, 219] on span "[PERSON_NAME] REGALAU [PERSON_NAME]" at bounding box center [433, 211] width 275 height 28
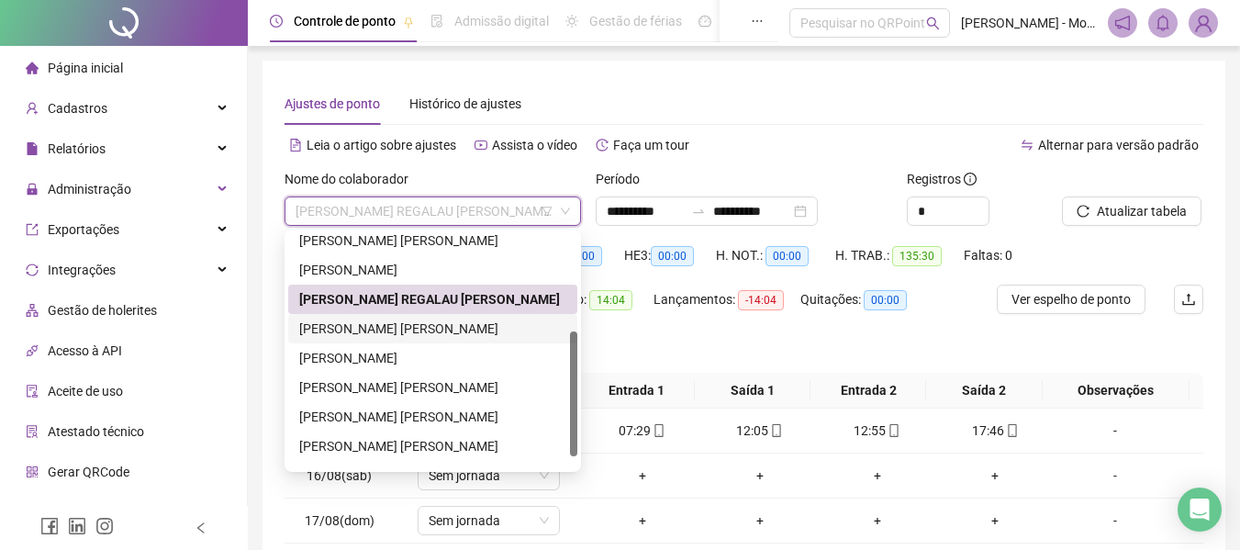
click at [351, 327] on div "[PERSON_NAME] [PERSON_NAME]" at bounding box center [432, 329] width 267 height 20
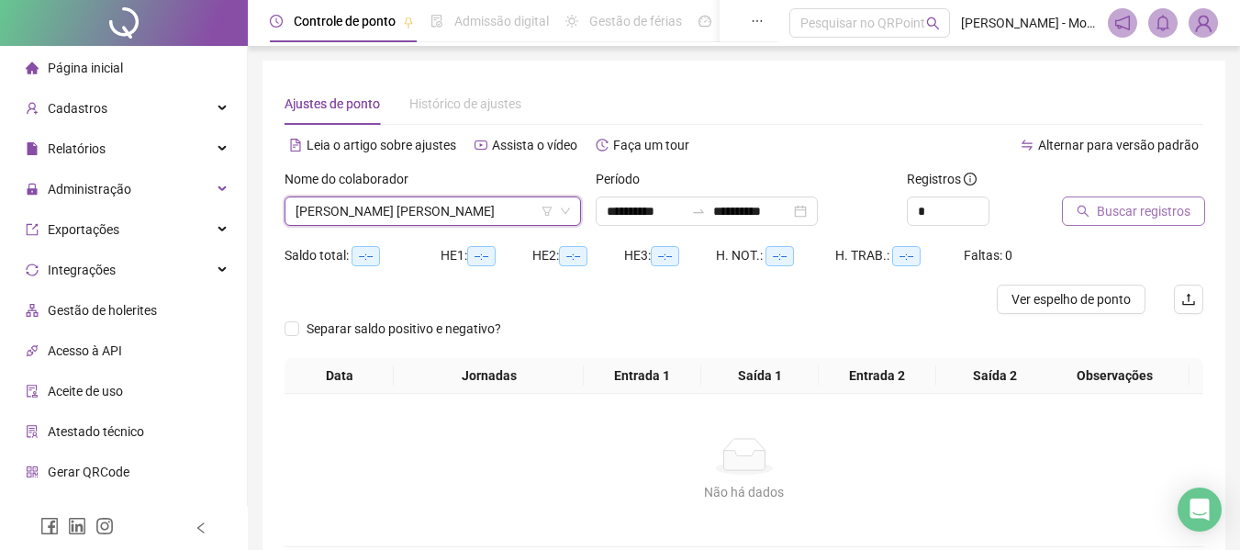
click at [1114, 224] on button "Buscar registros" at bounding box center [1133, 210] width 143 height 29
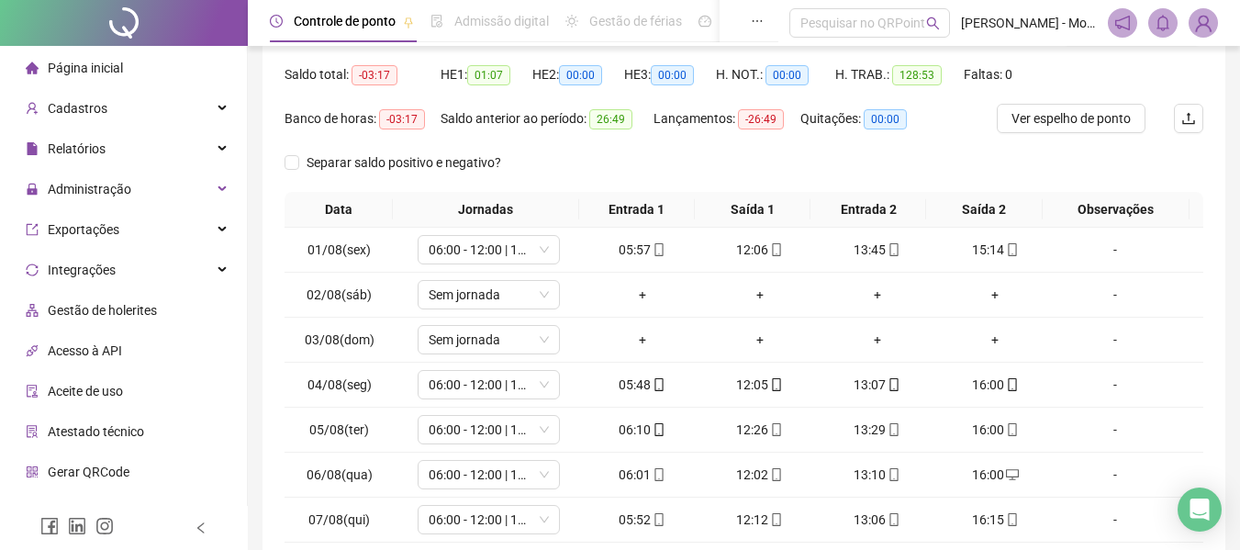
scroll to position [326, 0]
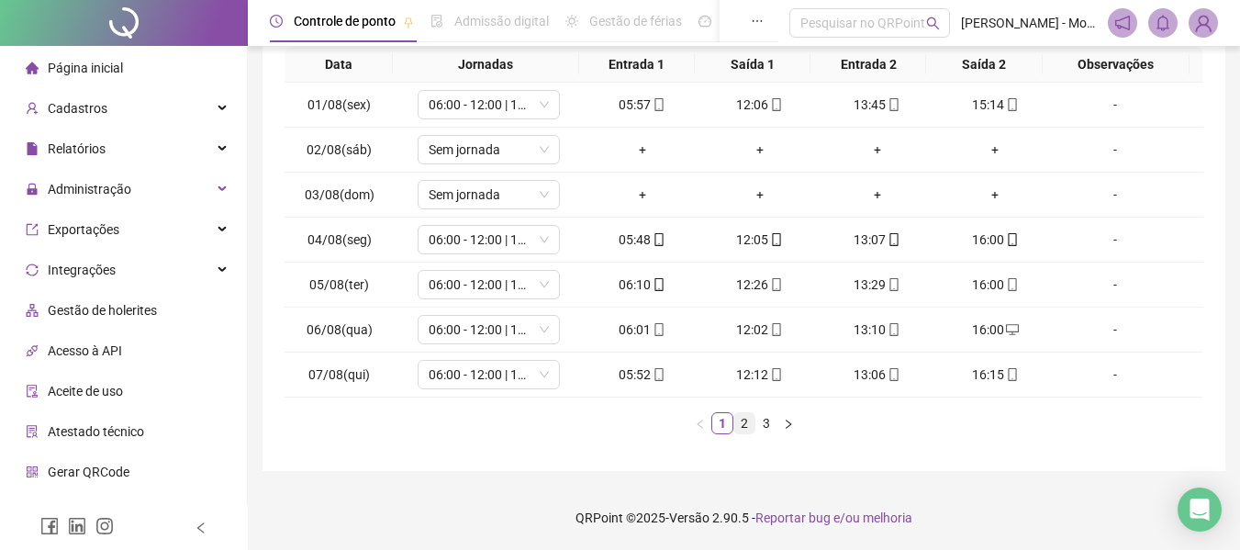
click at [746, 427] on link "2" at bounding box center [744, 423] width 20 height 20
click at [770, 426] on link "3" at bounding box center [767, 423] width 20 height 20
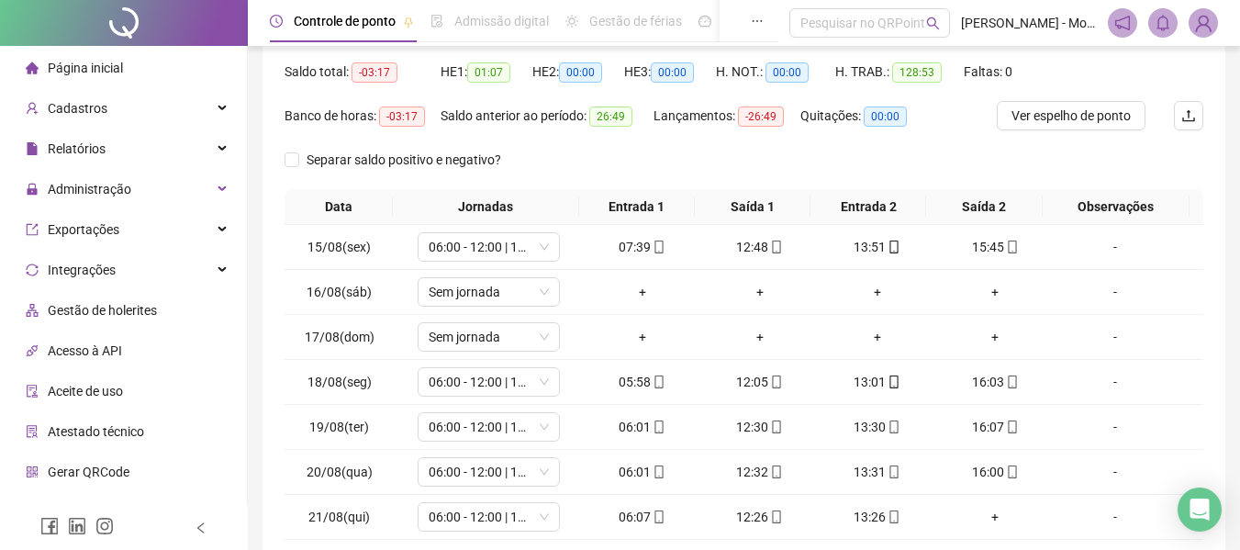
scroll to position [0, 0]
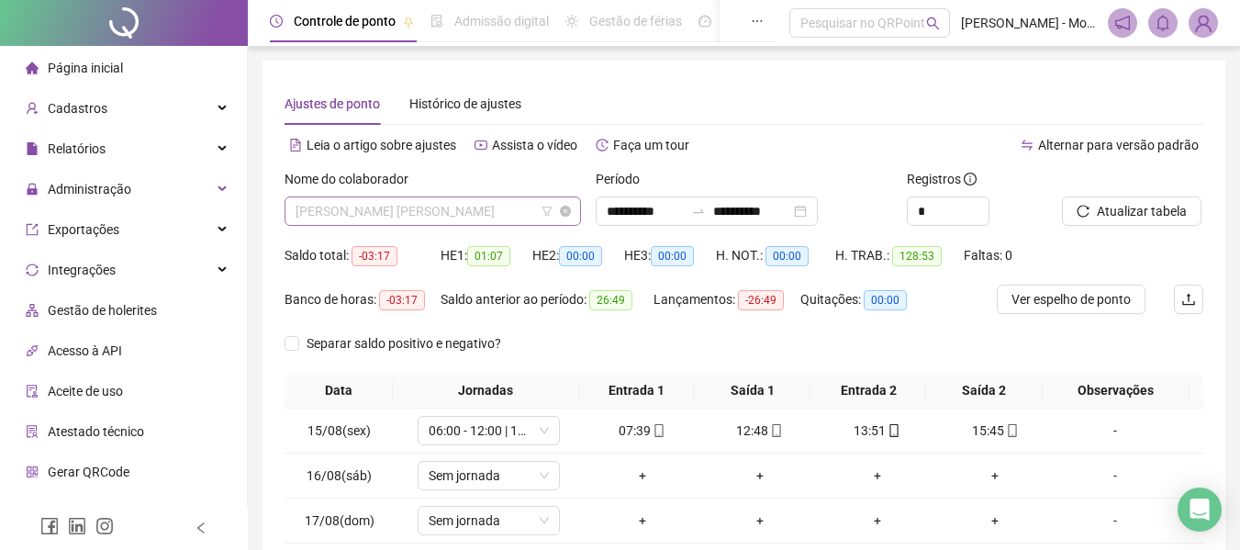
click at [431, 218] on span "[PERSON_NAME] [PERSON_NAME]" at bounding box center [433, 211] width 275 height 28
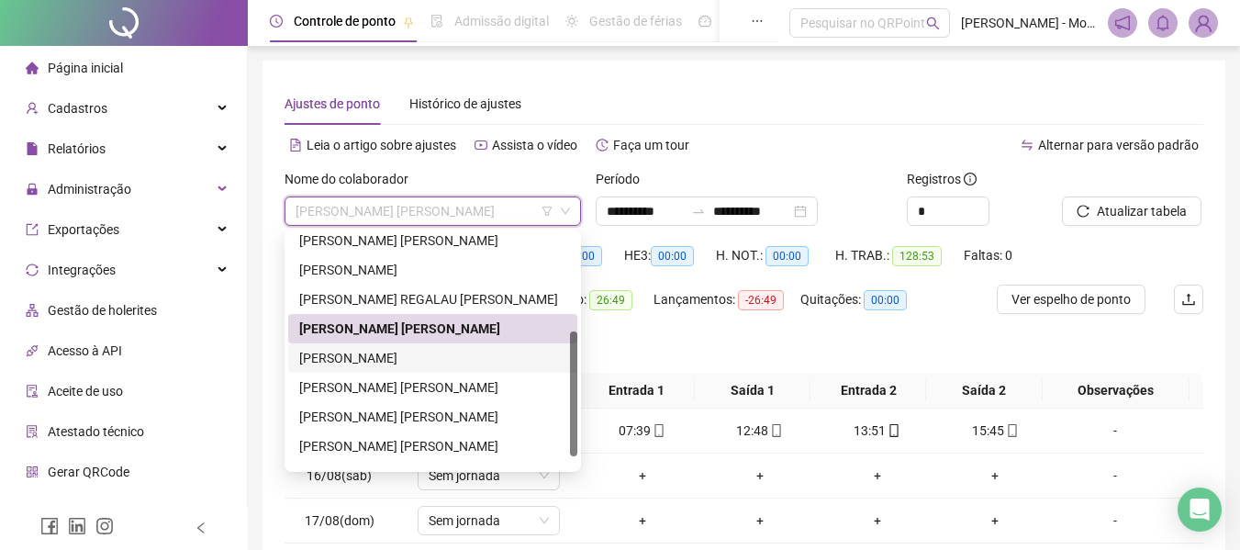
click at [392, 354] on div "[PERSON_NAME]" at bounding box center [432, 358] width 267 height 20
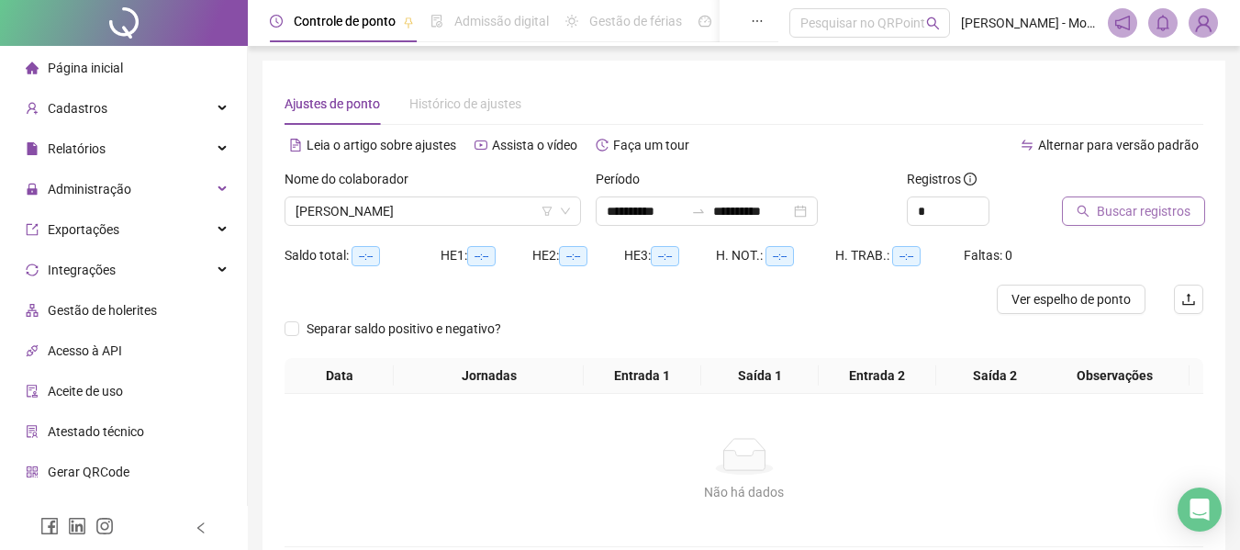
click at [1131, 203] on span "Buscar registros" at bounding box center [1144, 211] width 94 height 20
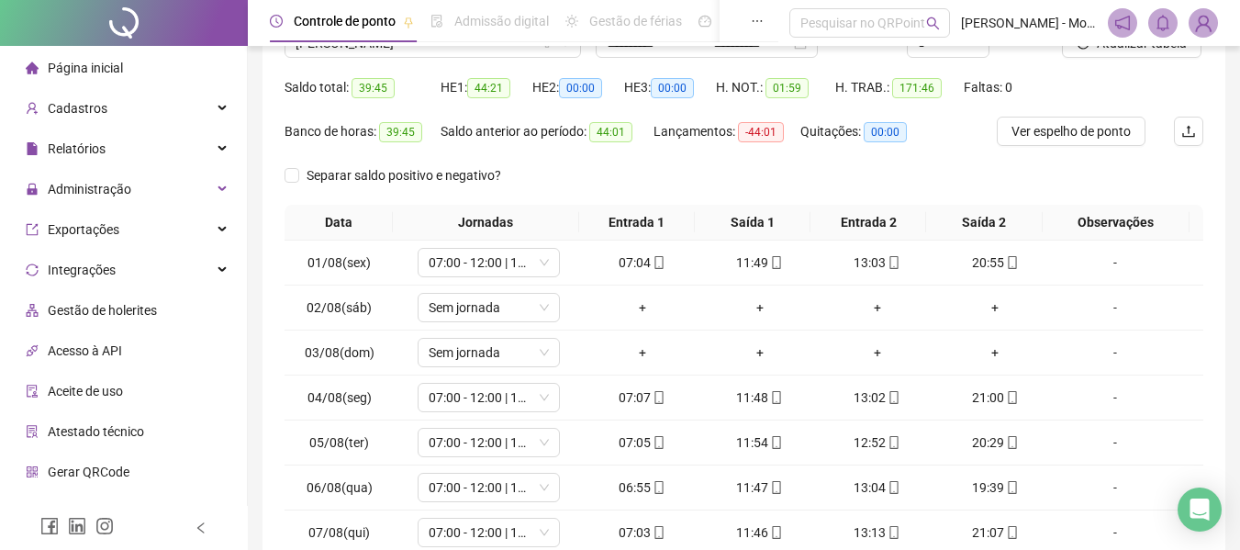
scroll to position [326, 0]
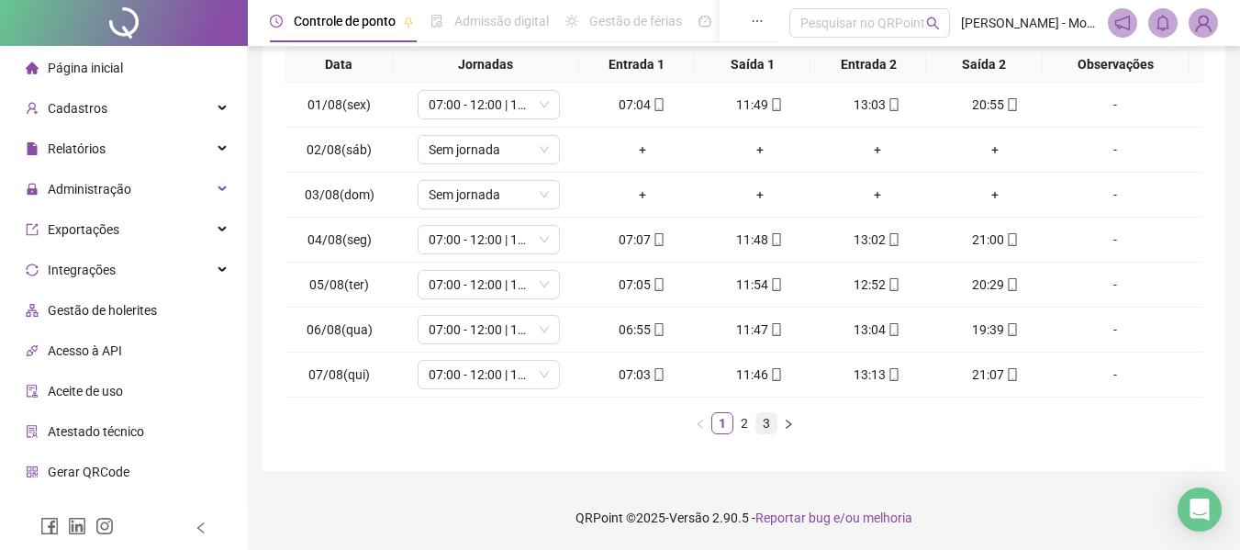
click at [764, 425] on link "3" at bounding box center [767, 423] width 20 height 20
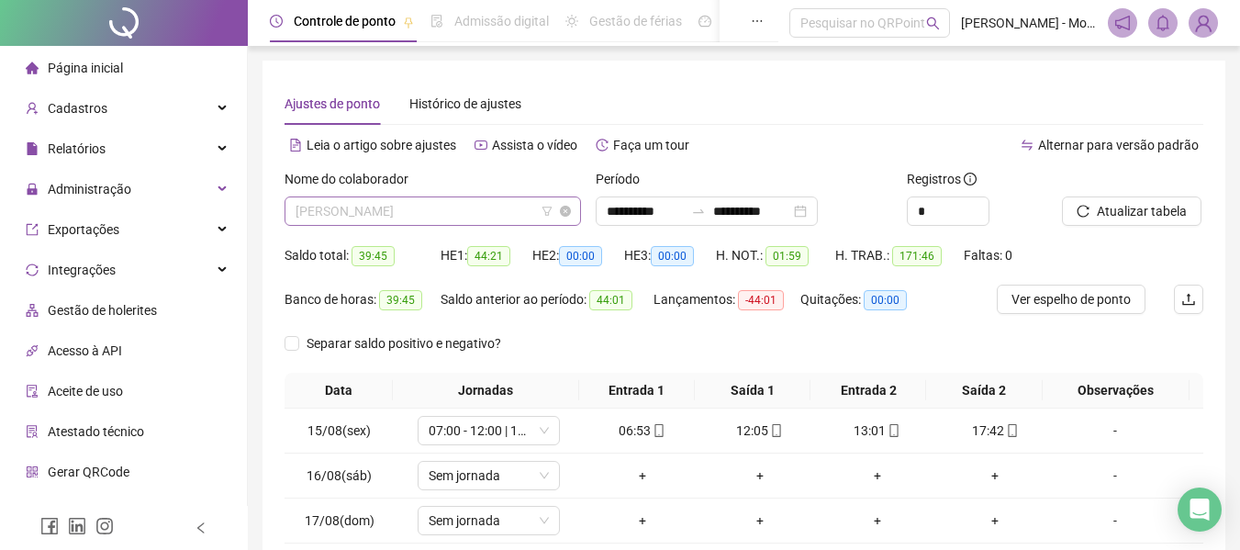
click at [381, 217] on span "[PERSON_NAME]" at bounding box center [433, 211] width 275 height 28
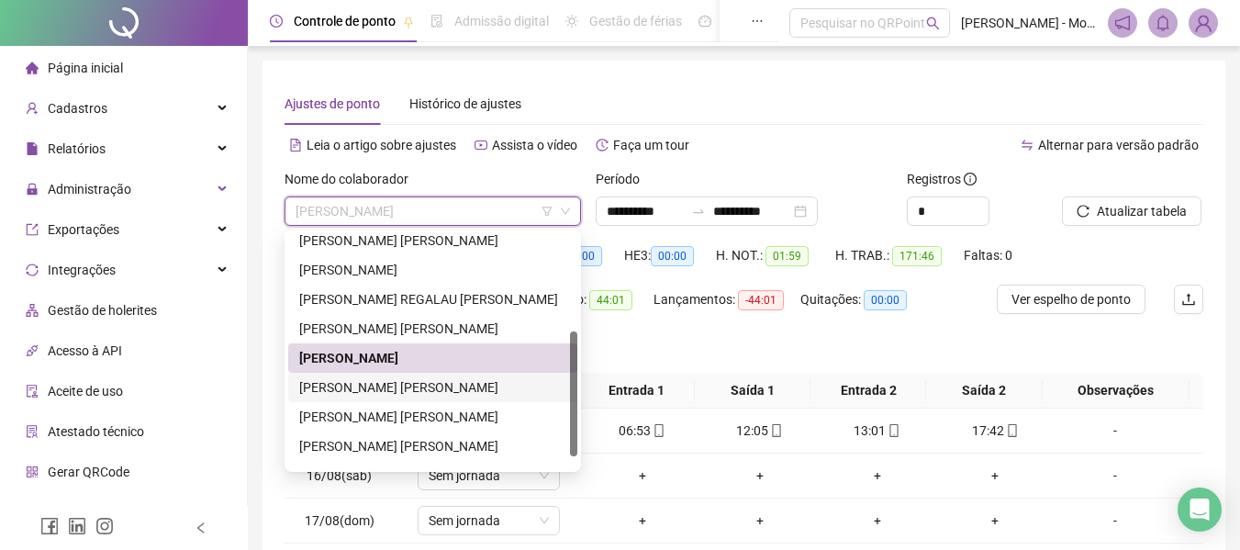
click at [355, 388] on div "[PERSON_NAME] [PERSON_NAME]" at bounding box center [432, 387] width 267 height 20
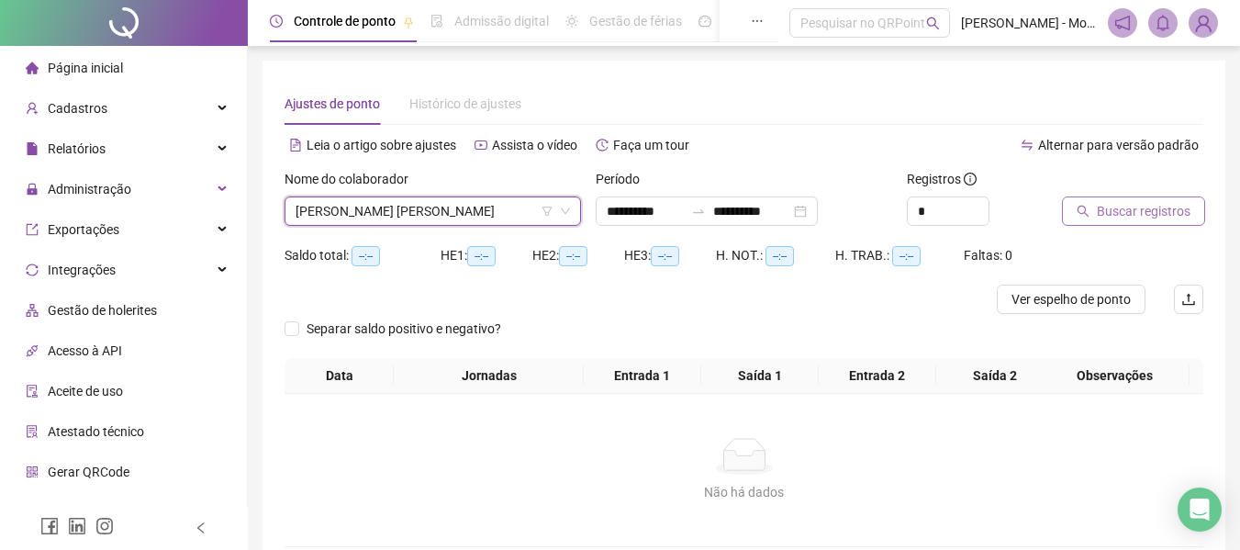
click at [1144, 207] on span "Buscar registros" at bounding box center [1144, 211] width 94 height 20
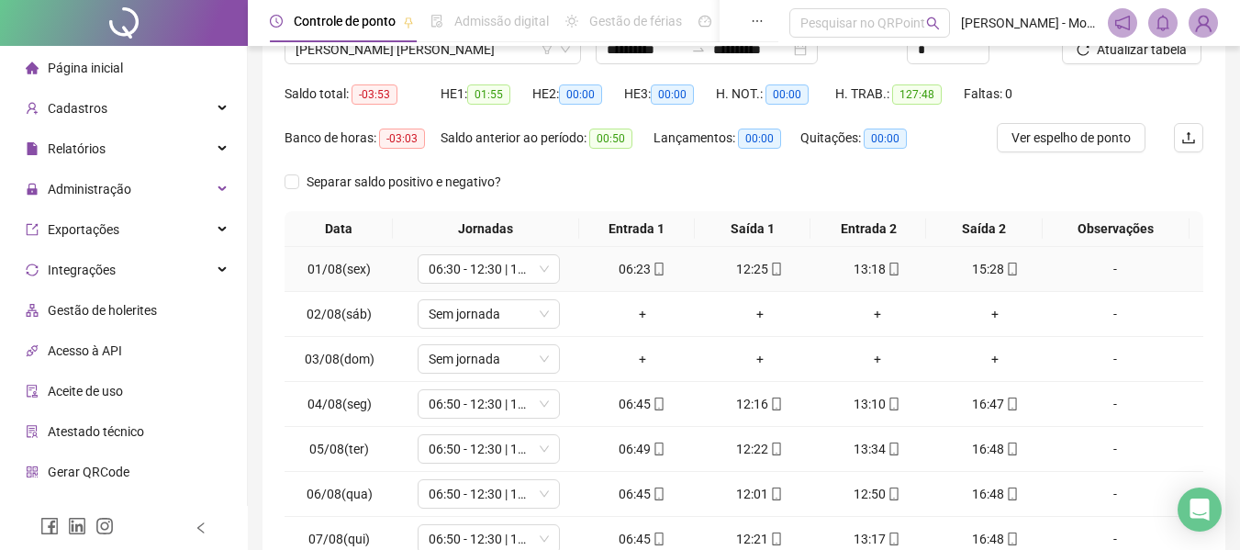
scroll to position [234, 0]
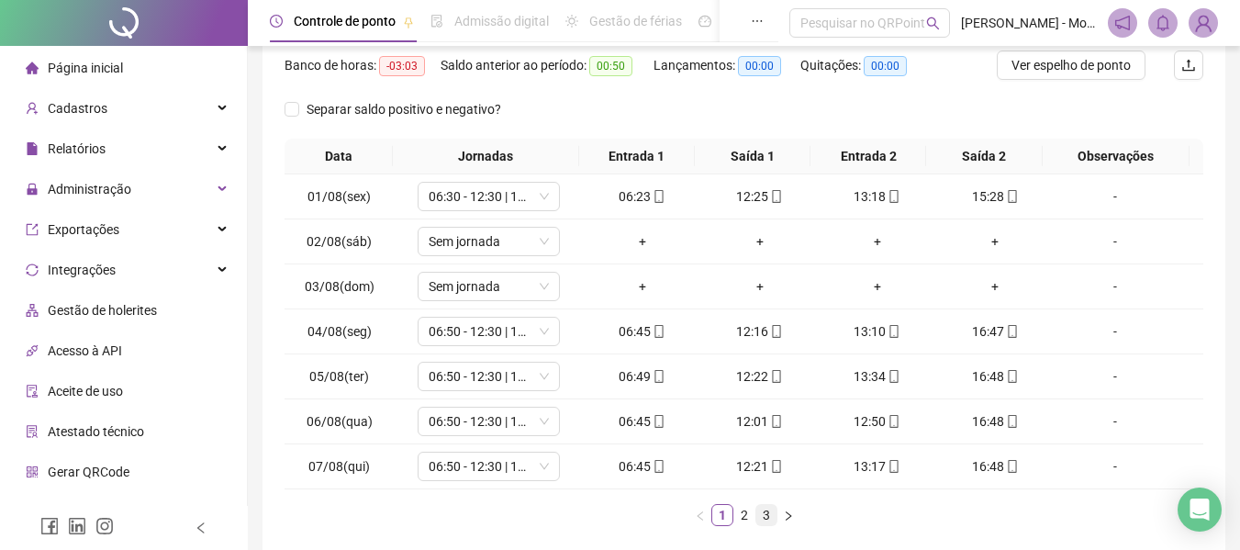
click at [763, 520] on link "3" at bounding box center [767, 515] width 20 height 20
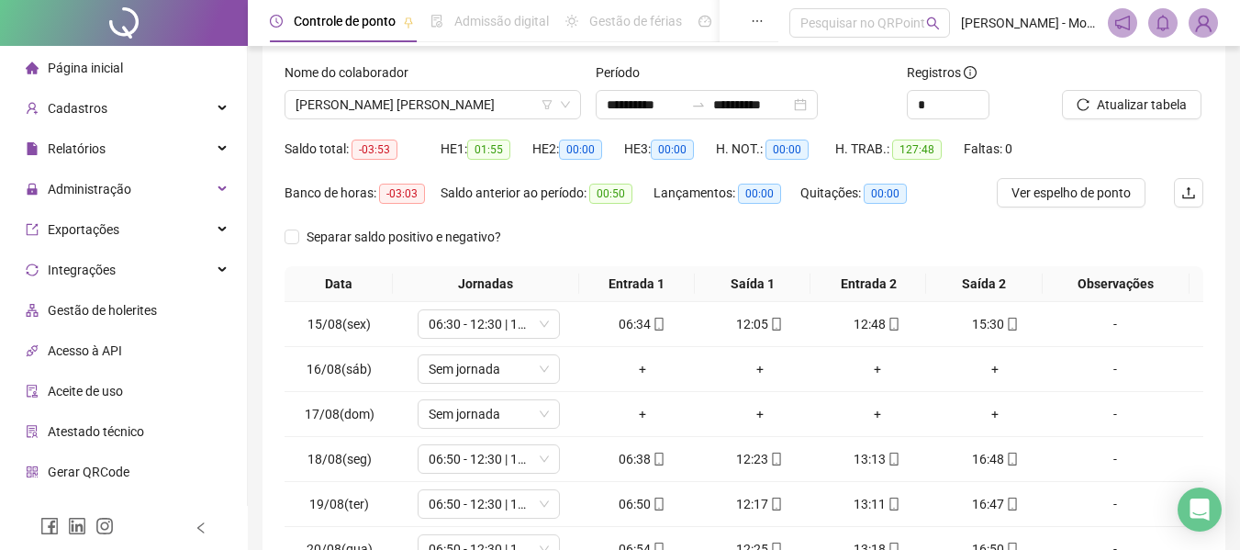
scroll to position [0, 0]
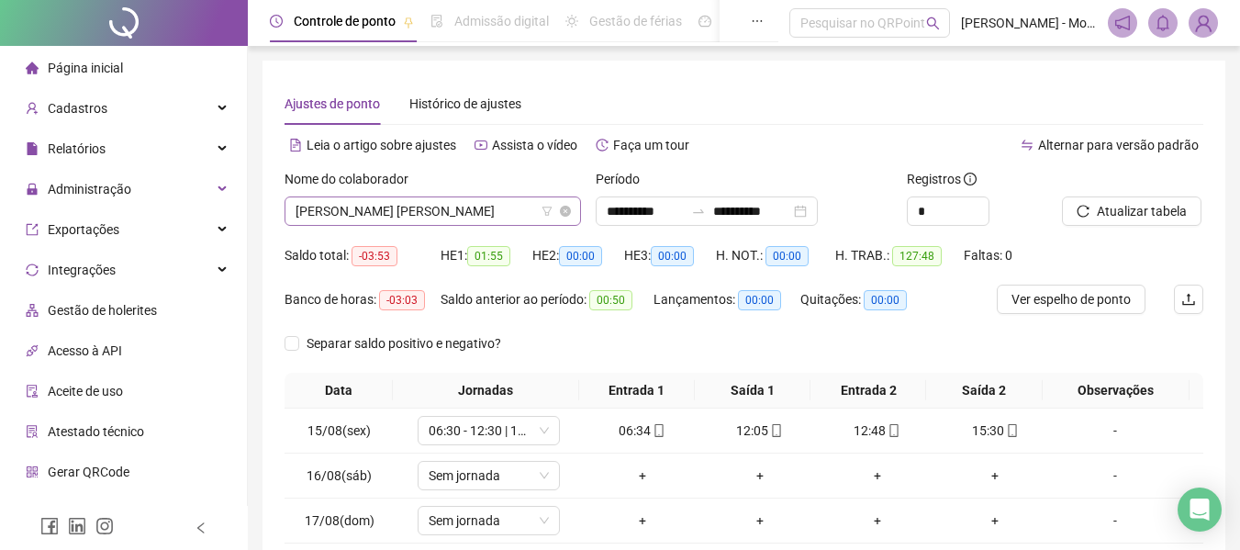
click at [432, 212] on span "[PERSON_NAME] [PERSON_NAME]" at bounding box center [433, 211] width 275 height 28
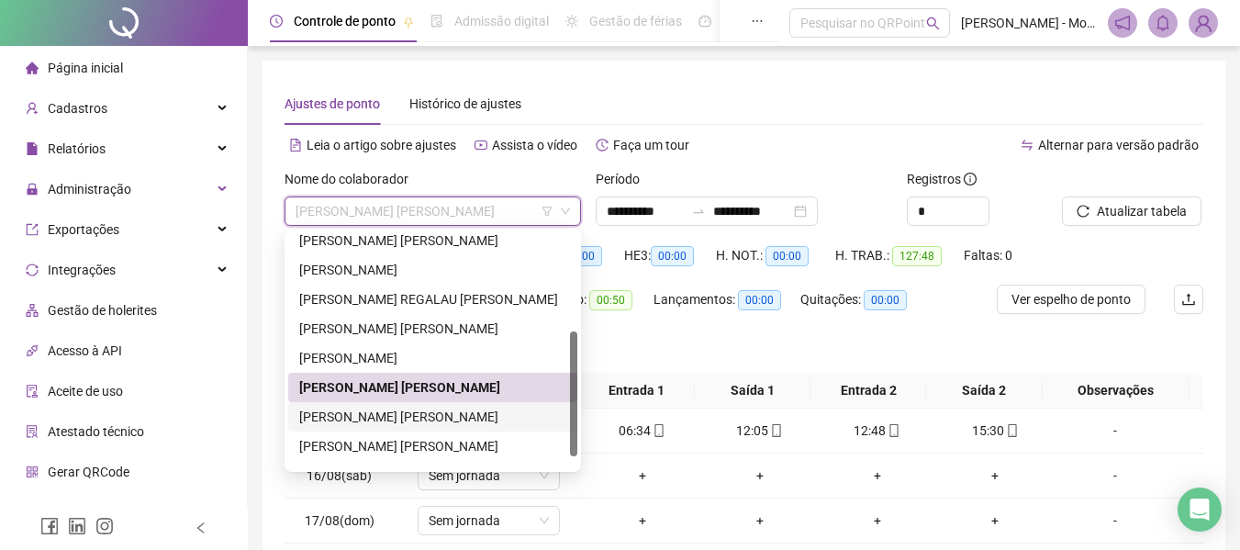
click at [397, 419] on div "[PERSON_NAME] [PERSON_NAME]" at bounding box center [432, 417] width 267 height 20
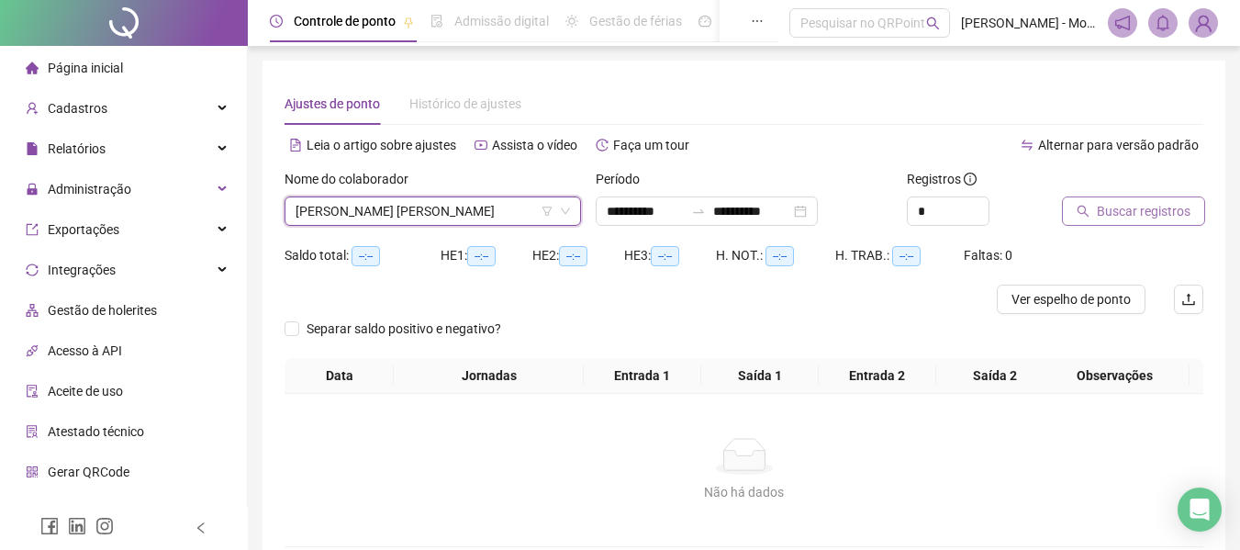
click at [1150, 207] on span "Buscar registros" at bounding box center [1144, 211] width 94 height 20
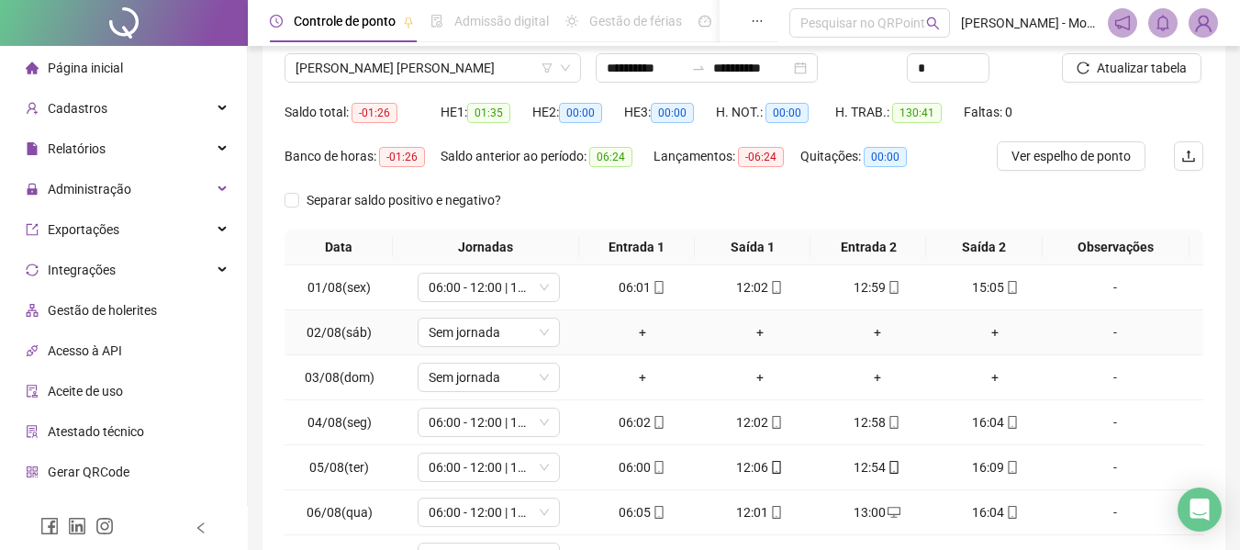
scroll to position [326, 0]
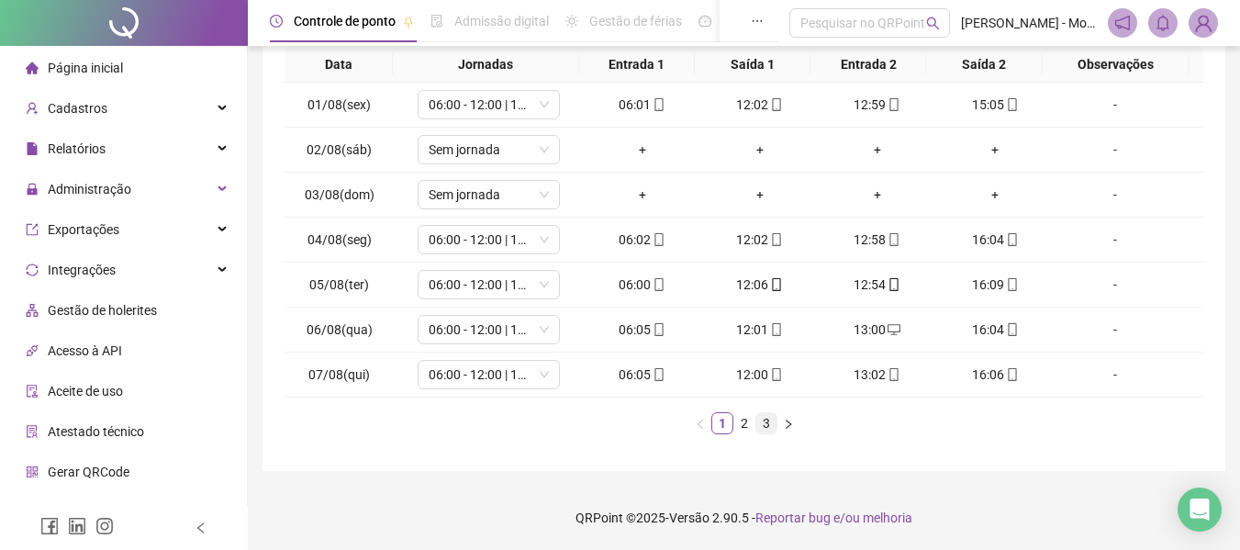
click at [772, 424] on link "3" at bounding box center [767, 423] width 20 height 20
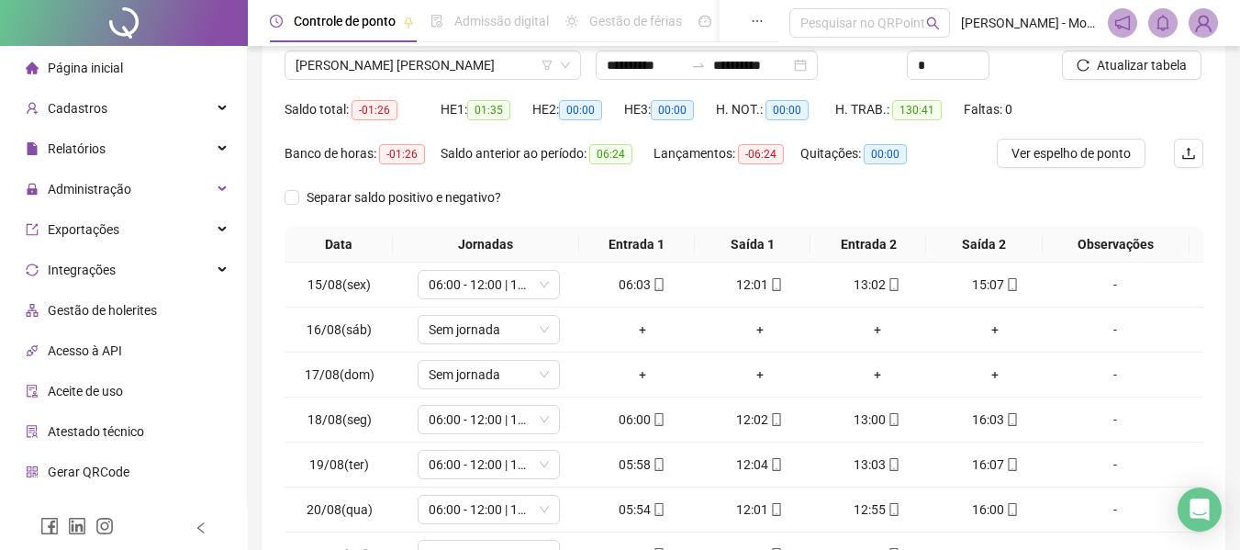
scroll to position [0, 0]
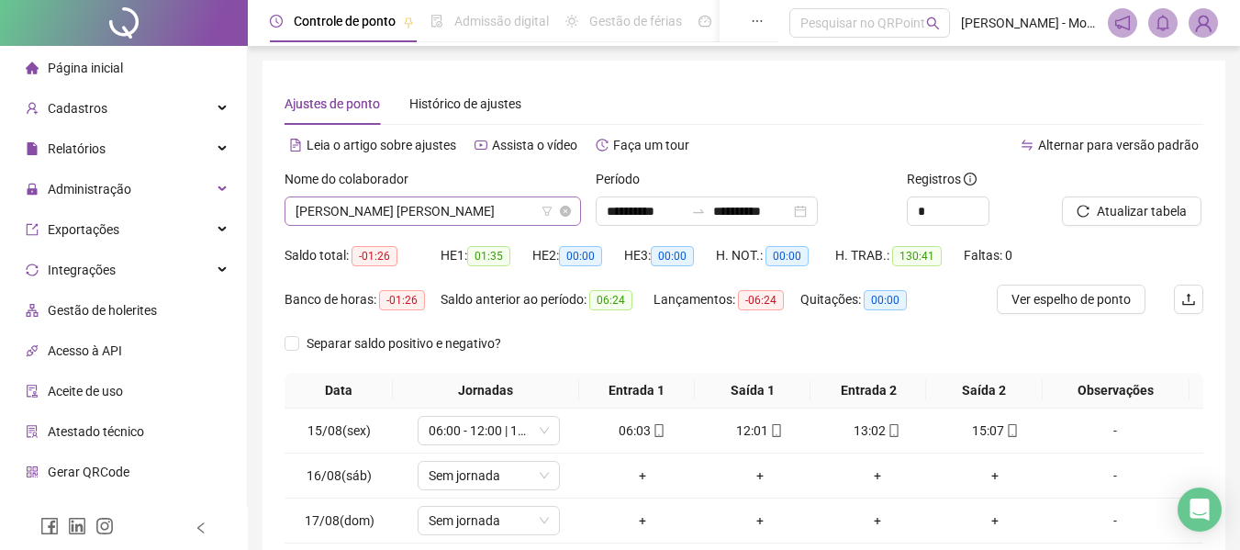
click at [436, 213] on span "[PERSON_NAME] [PERSON_NAME]" at bounding box center [433, 211] width 275 height 28
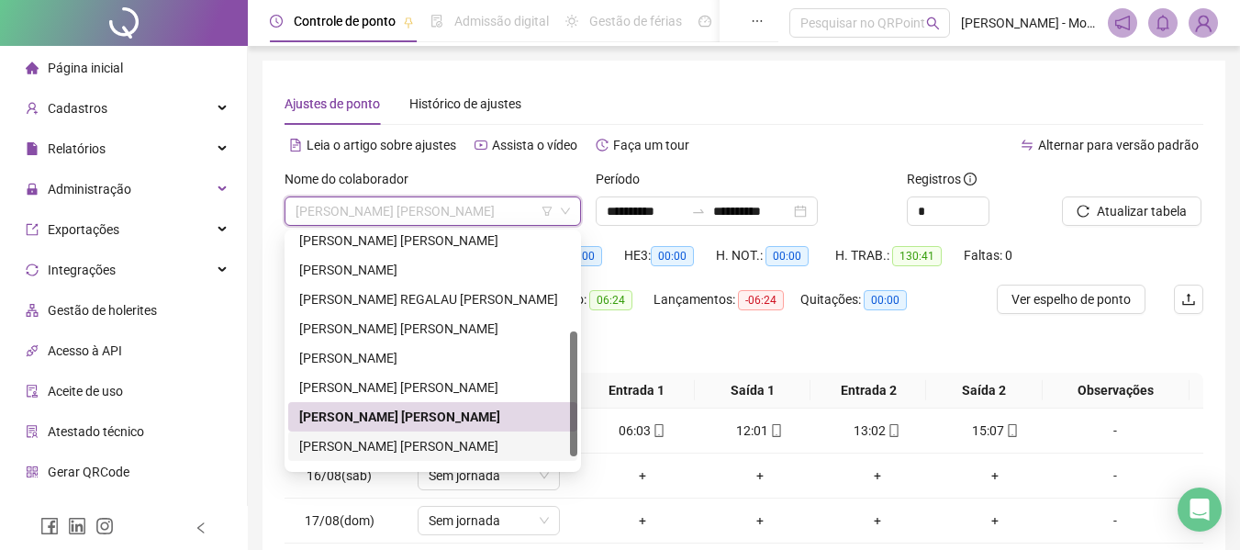
click at [369, 441] on div "[PERSON_NAME] [PERSON_NAME]" at bounding box center [432, 446] width 267 height 20
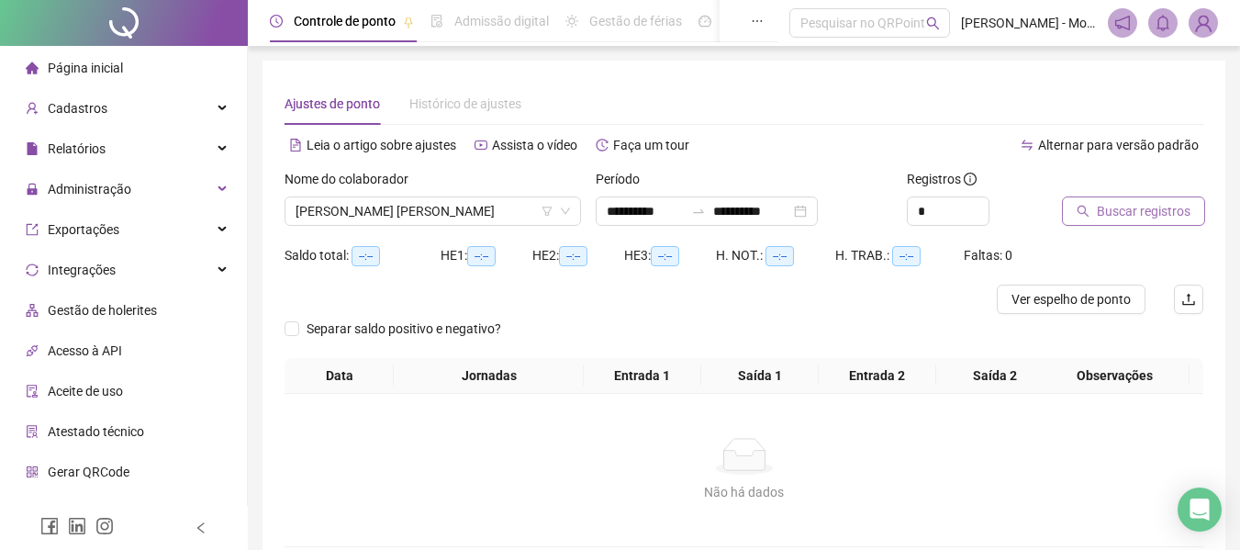
click at [1139, 200] on button "Buscar registros" at bounding box center [1133, 210] width 143 height 29
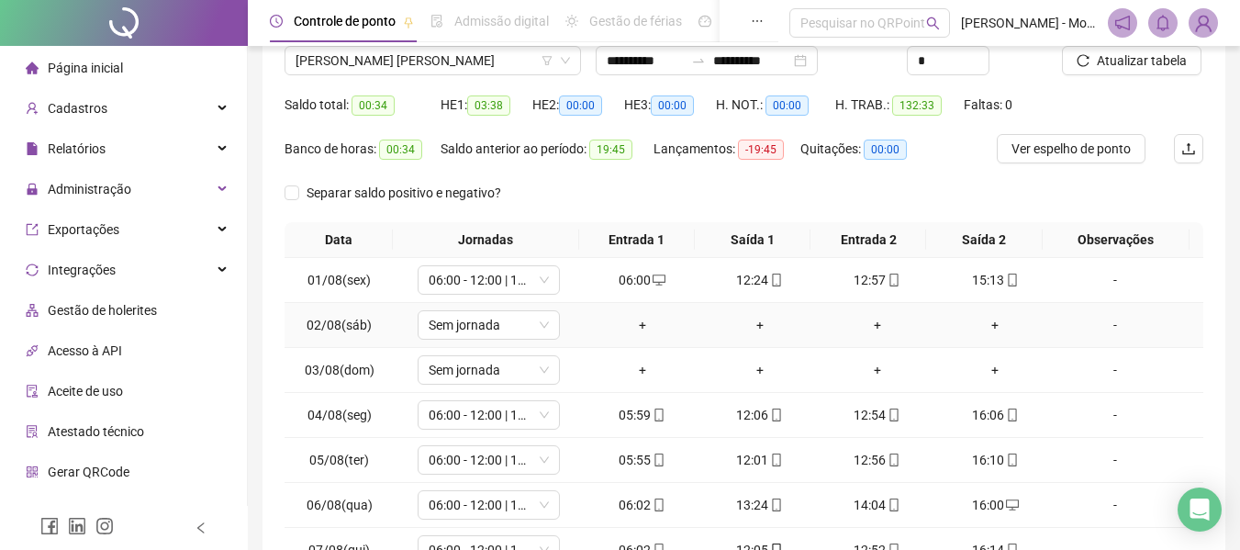
scroll to position [326, 0]
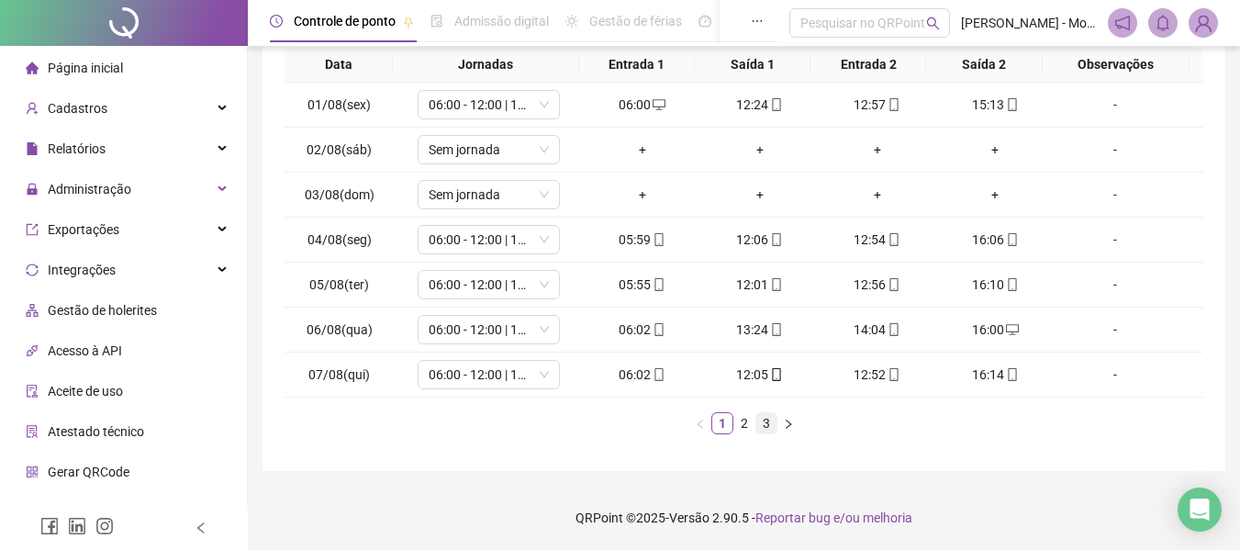
click at [772, 420] on link "3" at bounding box center [767, 423] width 20 height 20
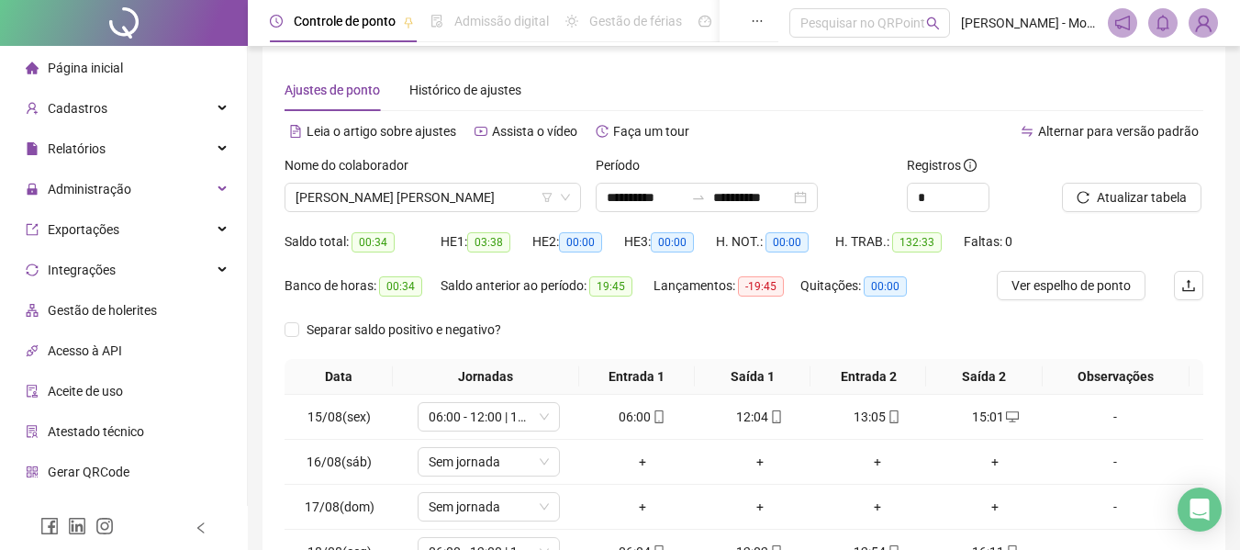
scroll to position [0, 0]
